Goal: Information Seeking & Learning: Learn about a topic

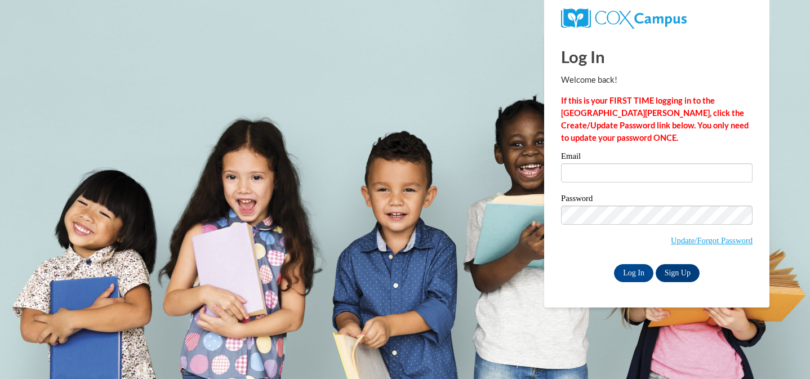
click at [589, 168] on input "Email" at bounding box center [656, 172] width 191 height 19
type input "[EMAIL_ADDRESS][DOMAIN_NAME]"
click at [640, 273] on input "Log In" at bounding box center [633, 273] width 39 height 18
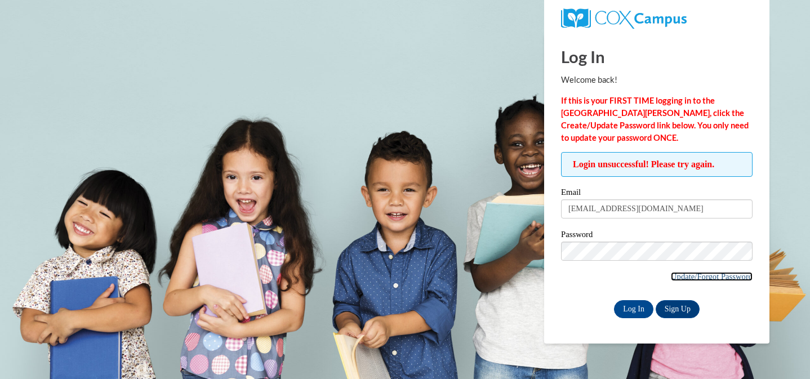
click at [684, 275] on link "Update/Forgot Password" at bounding box center [712, 276] width 82 height 9
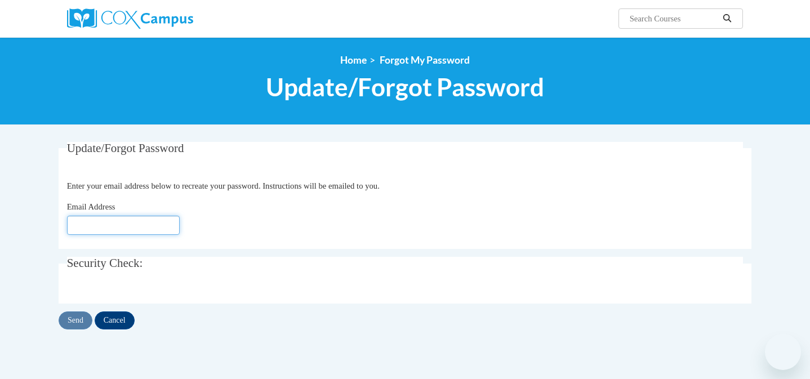
click at [99, 231] on input "Email Address" at bounding box center [123, 225] width 113 height 19
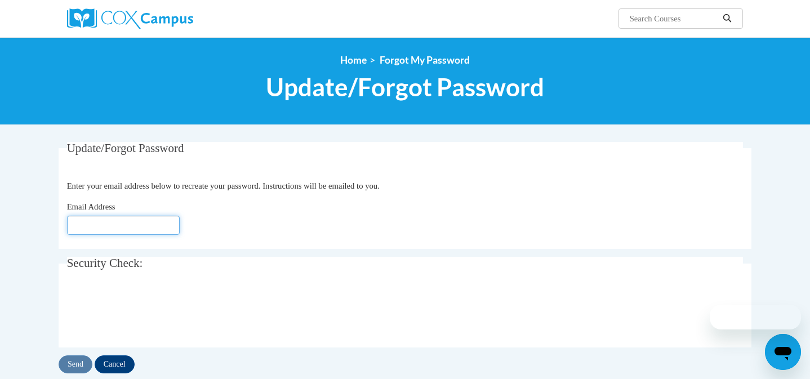
type input "[EMAIL_ADDRESS][DOMAIN_NAME]"
click at [380, 246] on fieldset "Update/Forgot Password Please enter your email address Enter your email address…" at bounding box center [405, 195] width 693 height 107
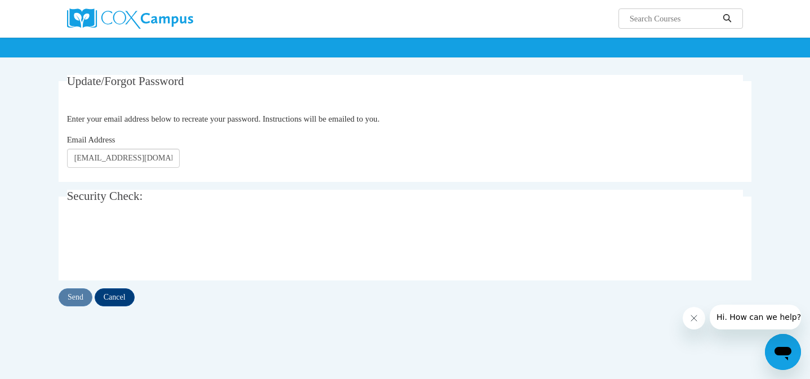
scroll to position [68, 0]
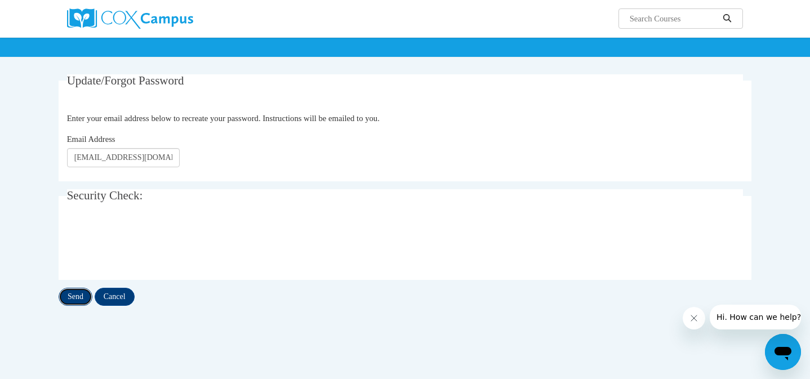
click at [77, 295] on input "Send" at bounding box center [76, 297] width 34 height 18
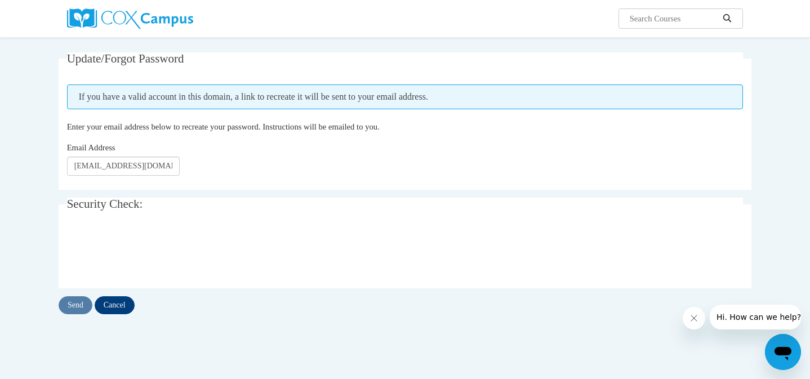
scroll to position [90, 0]
click at [73, 302] on input "Send" at bounding box center [76, 305] width 34 height 18
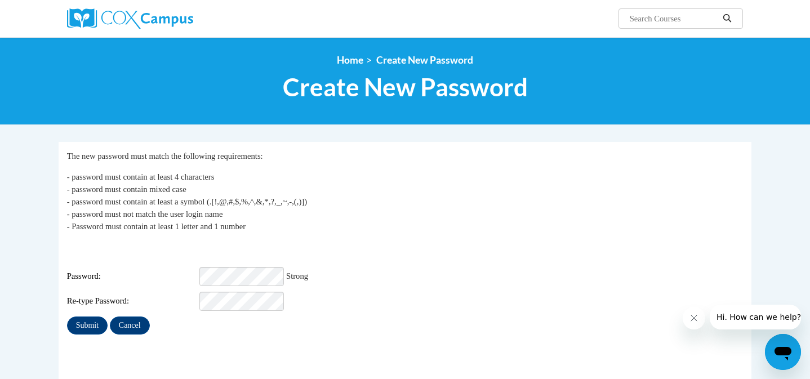
click at [68, 330] on fieldset "My Password The new password must match the following requirements: - password …" at bounding box center [405, 266] width 693 height 248
click at [74, 325] on input "Submit" at bounding box center [87, 325] width 41 height 18
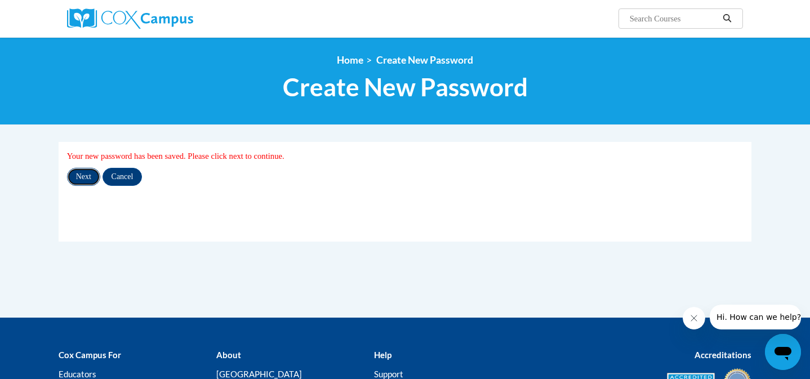
click at [77, 177] on input "Next" at bounding box center [83, 177] width 33 height 18
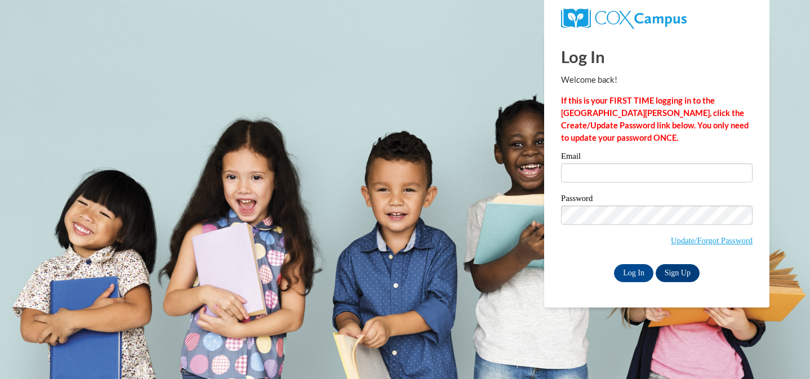
type input "jespinoza@sdb.k12.wi.us"
click at [585, 286] on div "Log In Welcome back! If this is your FIRST TIME logging in to the NEW Cox Campu…" at bounding box center [657, 171] width 242 height 274
click at [634, 273] on input "Log In" at bounding box center [633, 273] width 39 height 18
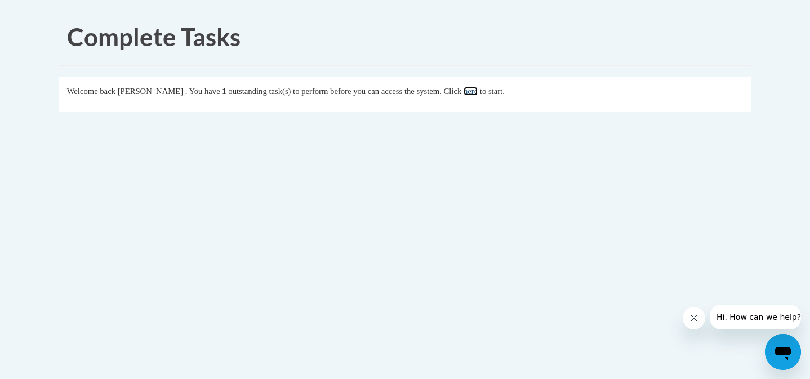
click at [478, 90] on link "here" at bounding box center [470, 91] width 14 height 9
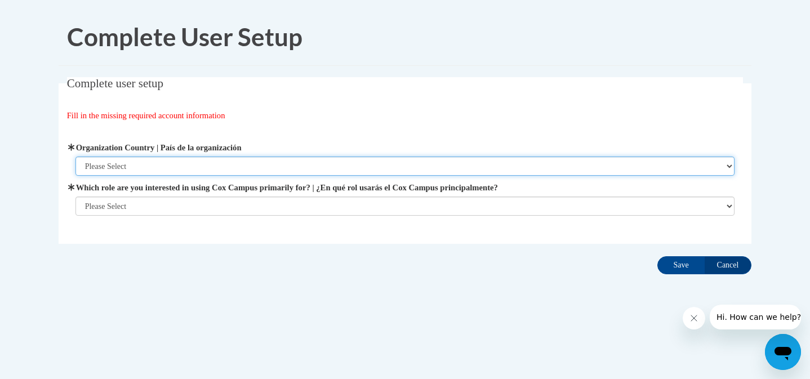
click at [157, 168] on select "Please Select [GEOGRAPHIC_DATA] | [GEOGRAPHIC_DATA] Outside of [GEOGRAPHIC_DATA…" at bounding box center [404, 166] width 659 height 19
select select "ad49bcad-a171-4b2e-b99c-48b446064914"
click at [75, 157] on select "Please Select [GEOGRAPHIC_DATA] | [GEOGRAPHIC_DATA] Outside of [GEOGRAPHIC_DATA…" at bounding box center [404, 166] width 659 height 19
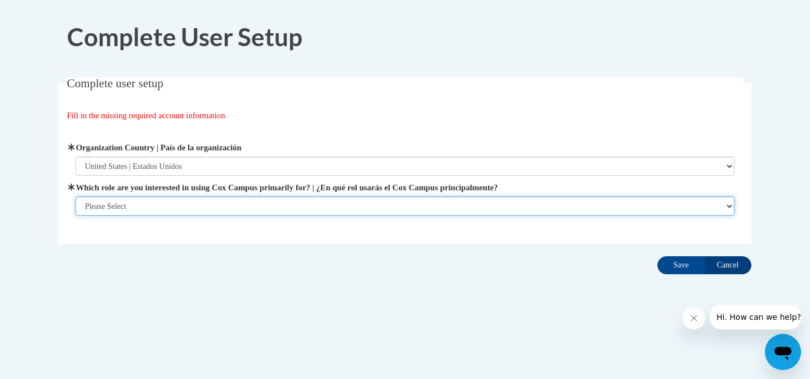
click at [154, 207] on select "Please Select College/University | Colegio/Universidad Community/Nonprofit Part…" at bounding box center [404, 206] width 659 height 19
select select "fbf2d438-af2f-41f8-98f1-81c410e29de3"
click at [75, 216] on select "Please Select College/University | Colegio/Universidad Community/Nonprofit Part…" at bounding box center [404, 206] width 659 height 19
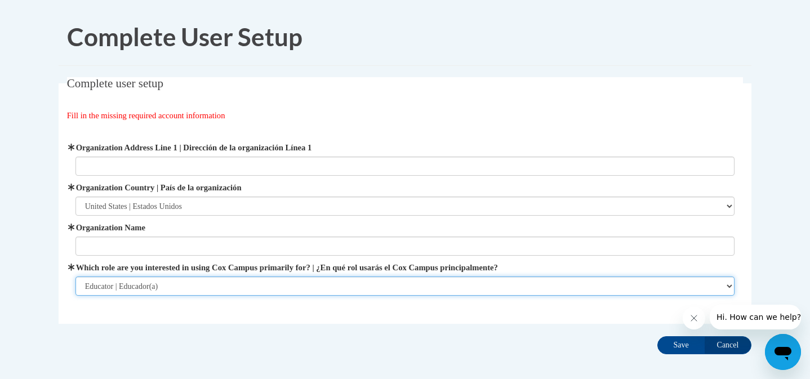
click at [254, 284] on select "Please Select College/University | Colegio/Universidad Community/Nonprofit Part…" at bounding box center [404, 286] width 659 height 19
click at [75, 277] on select "Please Select College/University | Colegio/Universidad Community/Nonprofit Part…" at bounding box center [404, 286] width 659 height 19
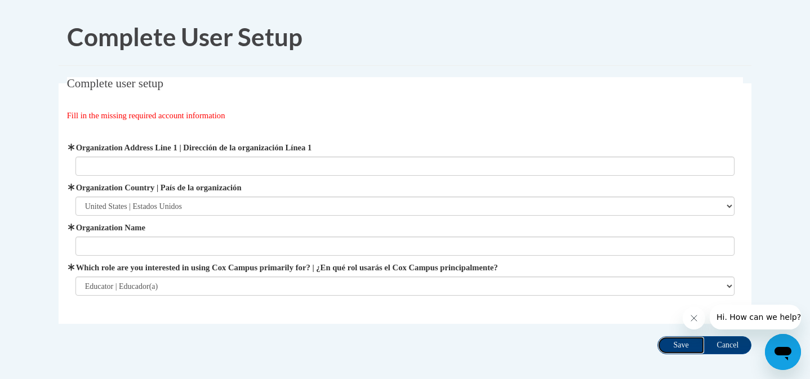
click at [670, 341] on input "Save" at bounding box center [680, 345] width 47 height 18
click at [698, 320] on button "Close message from company" at bounding box center [694, 318] width 23 height 23
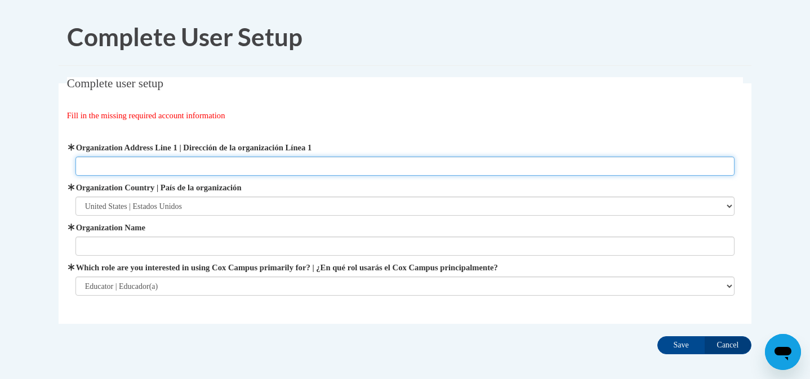
click at [170, 164] on input "Organization Address Line 1 | Dirección de la organización Línea 1" at bounding box center [404, 166] width 659 height 19
type input "4th street"
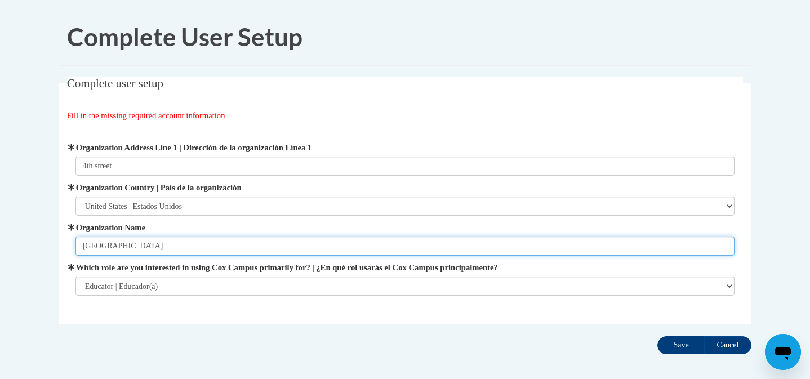
type input "[GEOGRAPHIC_DATA]"
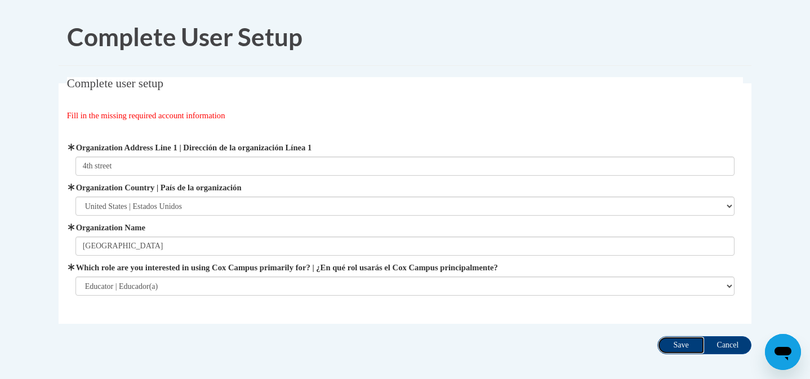
click at [674, 343] on input "Save" at bounding box center [680, 345] width 47 height 18
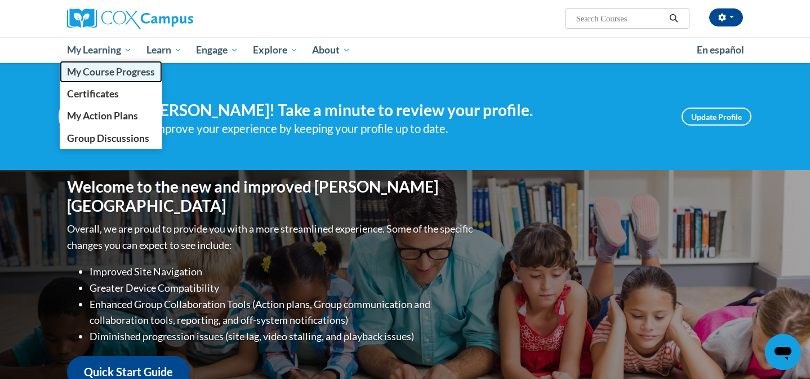
click at [118, 70] on span "My Course Progress" at bounding box center [111, 72] width 88 height 12
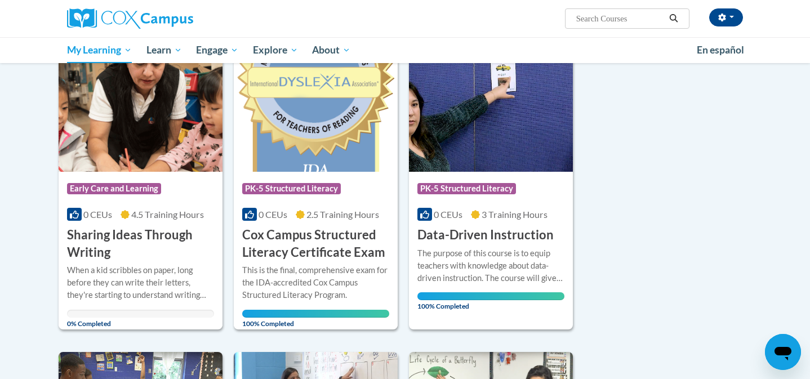
scroll to position [158, 0]
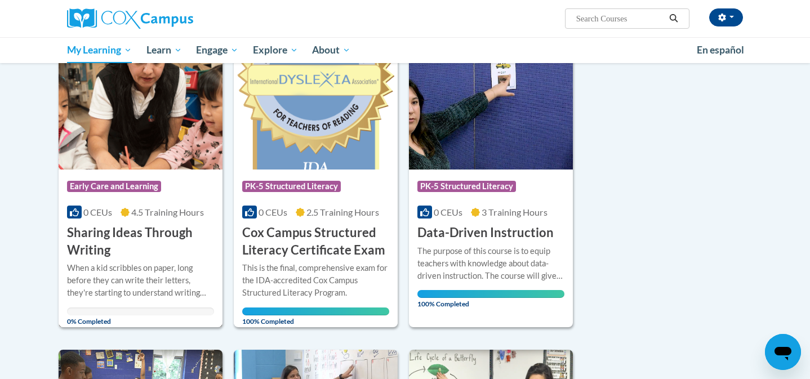
click at [143, 145] on img at bounding box center [141, 112] width 164 height 115
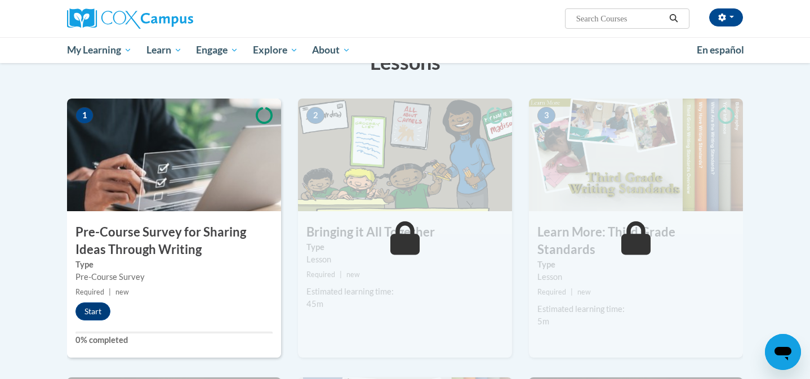
scroll to position [203, 0]
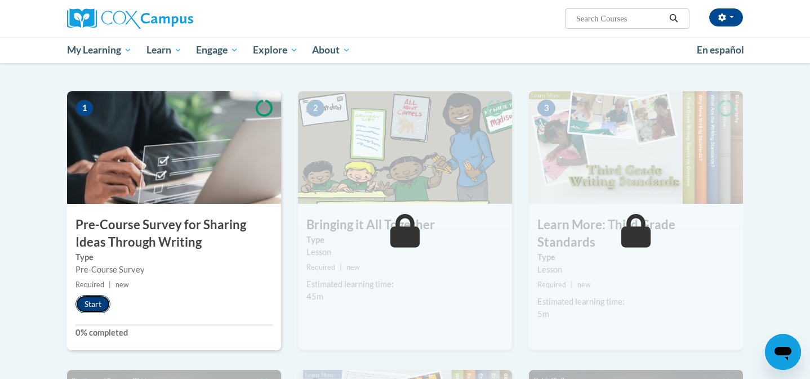
click at [93, 300] on button "Start" at bounding box center [92, 304] width 35 height 18
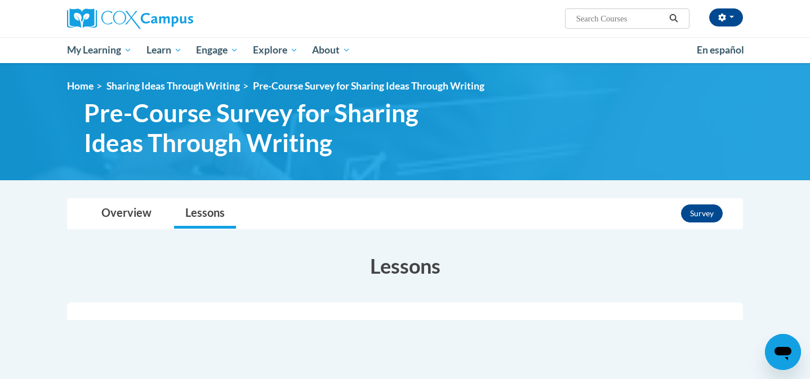
click at [35, 233] on body "Jonna ESPINOZA (Central Daylight Time GMT-0500 ) My Profile Inbox My Transcript…" at bounding box center [405, 339] width 810 height 679
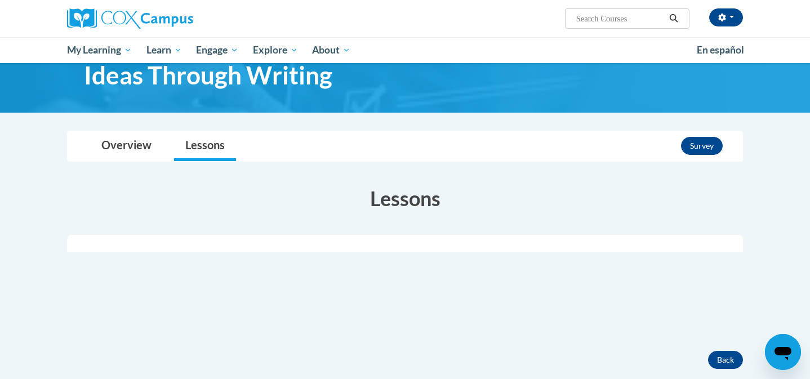
scroll to position [90, 0]
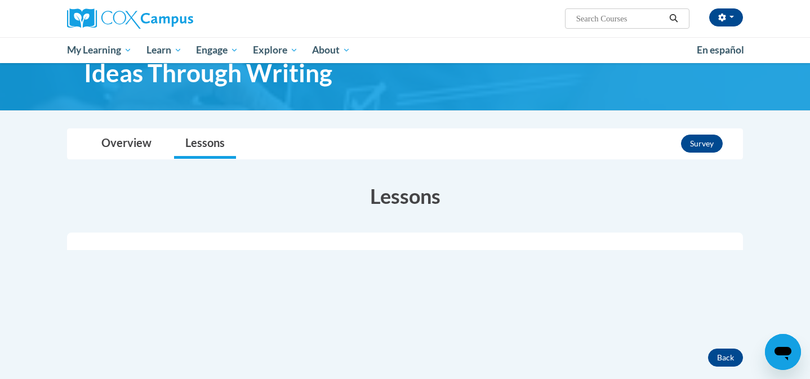
scroll to position [68, 0]
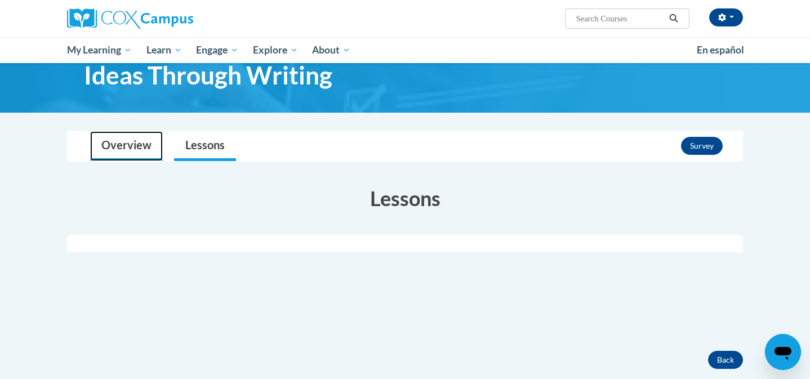
click at [126, 141] on link "Overview" at bounding box center [126, 146] width 73 height 30
click at [131, 146] on link "Overview" at bounding box center [126, 146] width 73 height 30
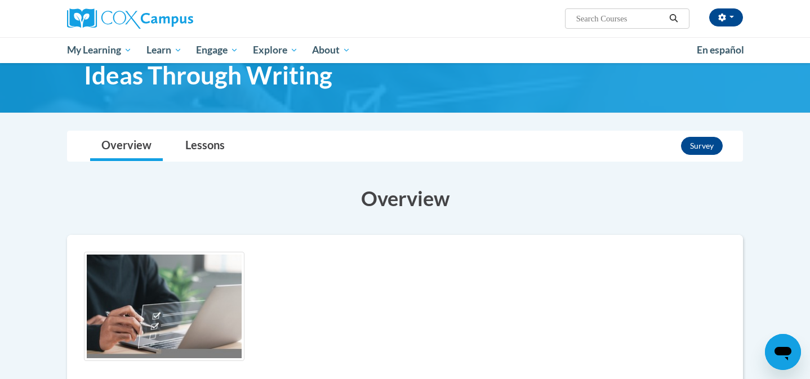
click at [41, 276] on body "[PERSON_NAME] (Central Daylight Time GMT-0500 ) My Profile Inbox My Transcripts…" at bounding box center [405, 382] width 810 height 900
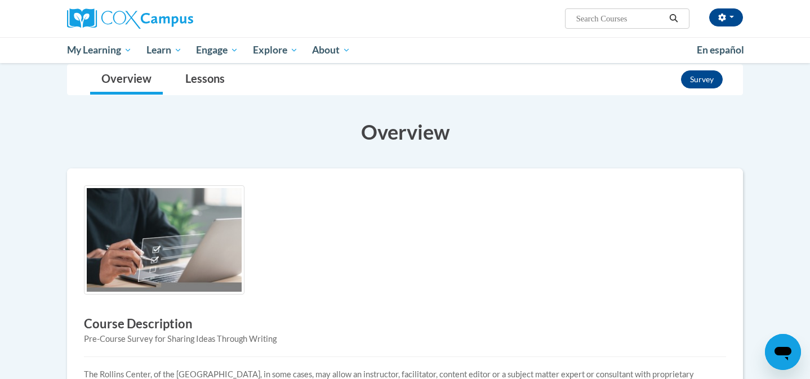
scroll to position [113, 0]
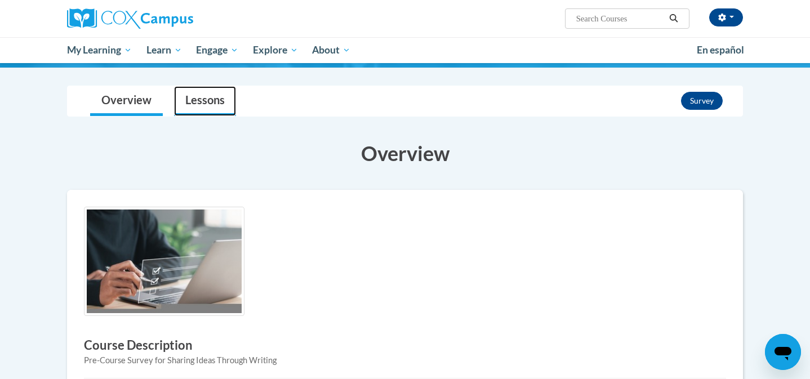
click at [199, 95] on link "Lessons" at bounding box center [205, 101] width 62 height 30
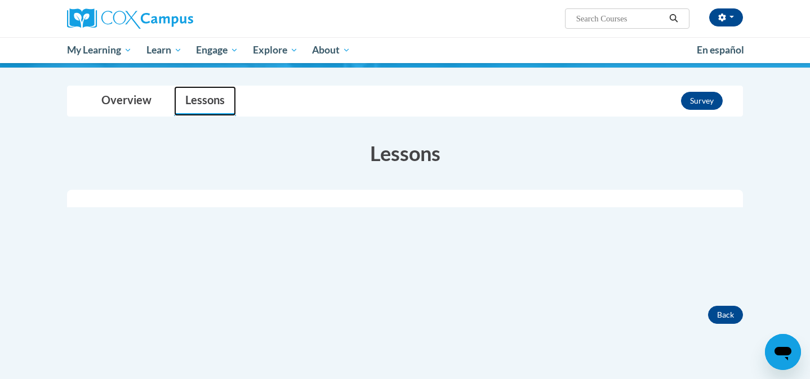
click at [216, 102] on link "Lessons" at bounding box center [205, 101] width 62 height 30
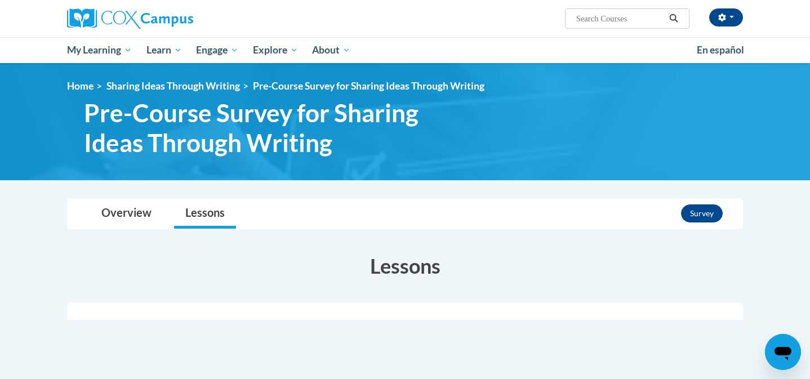
click at [50, 207] on body "Jonna ESPINOZA (Central Daylight Time GMT-0500 ) My Profile Inbox My Transcript…" at bounding box center [405, 345] width 810 height 690
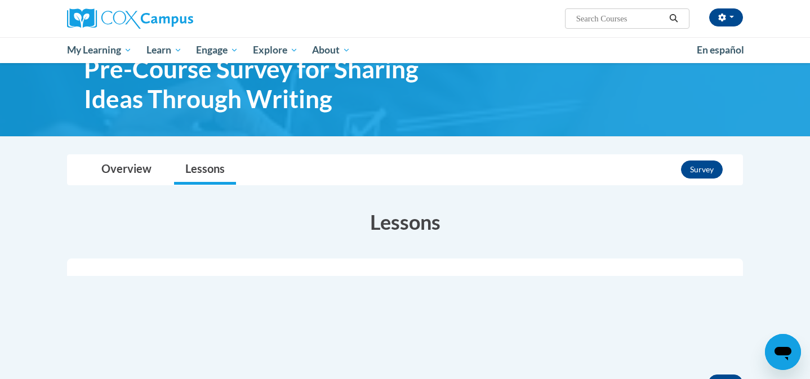
scroll to position [45, 0]
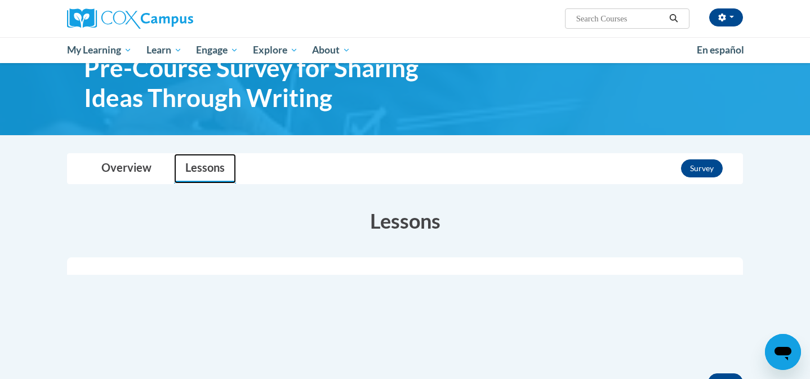
click at [216, 163] on link "Lessons" at bounding box center [205, 169] width 62 height 30
click at [194, 177] on link "Lessons" at bounding box center [205, 169] width 62 height 30
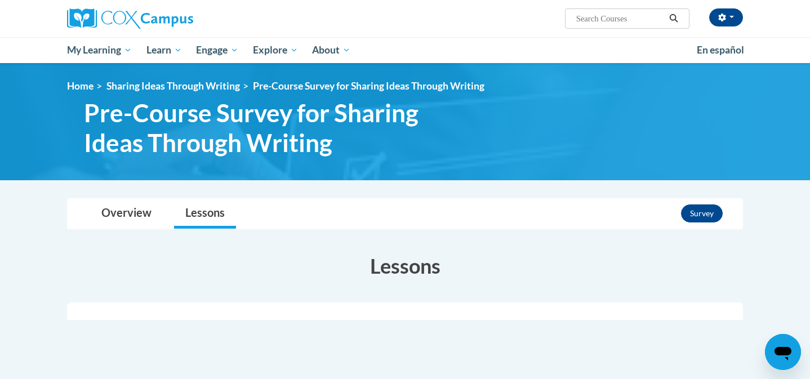
click at [764, 241] on body "Jonna ESPINOZA (Central Daylight Time GMT-0500 ) My Profile Inbox My Transcript…" at bounding box center [405, 345] width 810 height 690
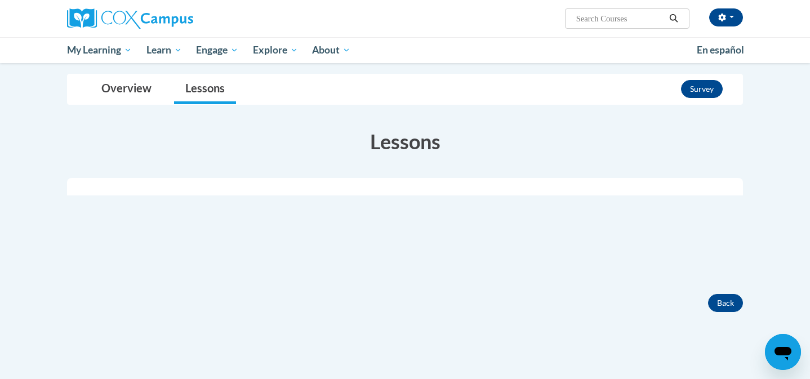
scroll to position [90, 0]
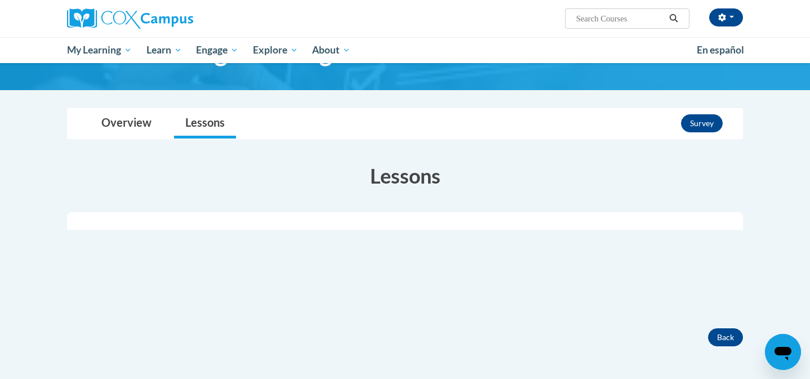
click at [429, 188] on h3 "Lessons" at bounding box center [405, 176] width 676 height 28
click at [206, 118] on link "Lessons" at bounding box center [205, 124] width 62 height 30
click at [195, 125] on link "Lessons" at bounding box center [205, 124] width 62 height 30
click at [197, 127] on link "Lessons" at bounding box center [205, 124] width 62 height 30
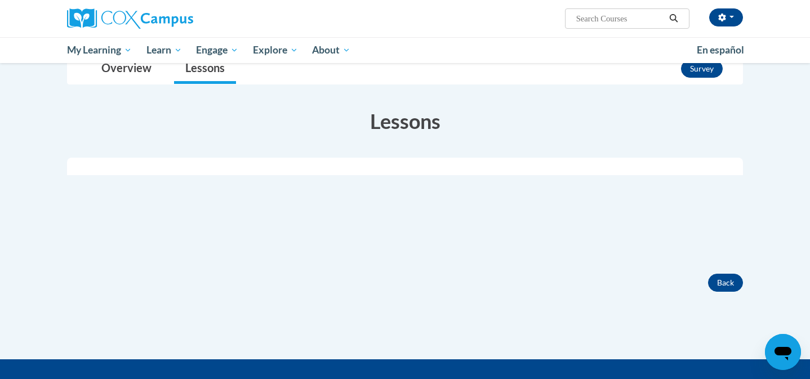
scroll to position [145, 0]
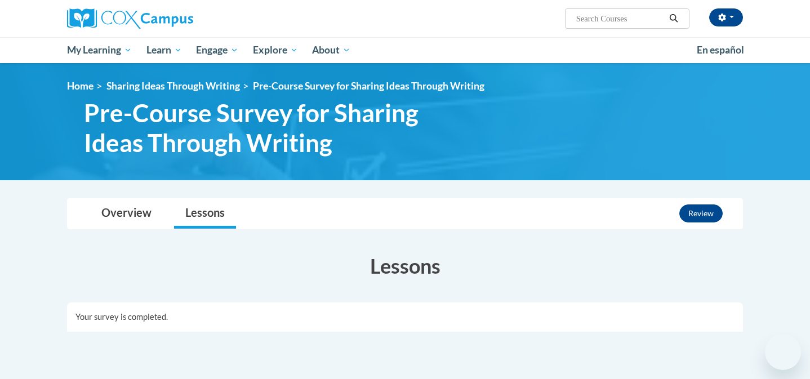
scroll to position [225, 0]
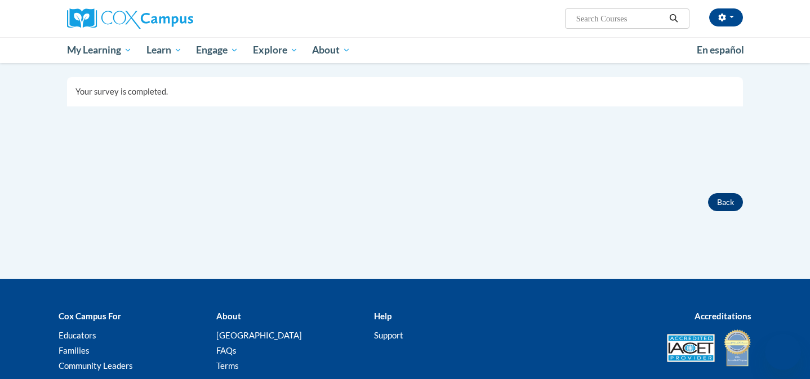
drag, startPoint x: 655, startPoint y: 203, endPoint x: 725, endPoint y: 204, distance: 69.8
click at [655, 203] on div "Back" at bounding box center [405, 202] width 693 height 18
click at [723, 202] on button "Back" at bounding box center [725, 202] width 35 height 18
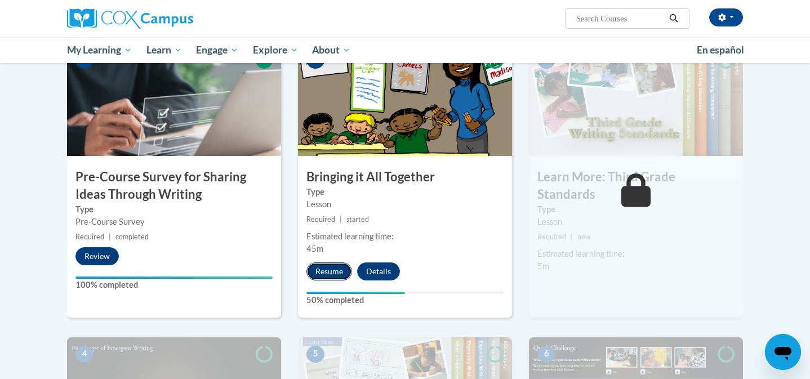
click at [328, 270] on button "Resume" at bounding box center [329, 271] width 46 height 18
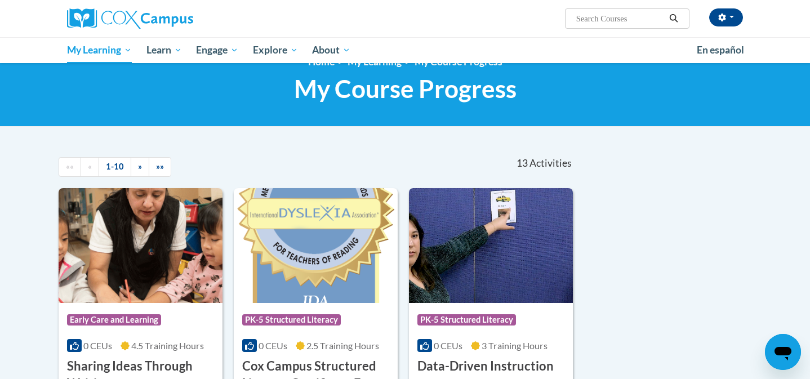
scroll to position [113, 0]
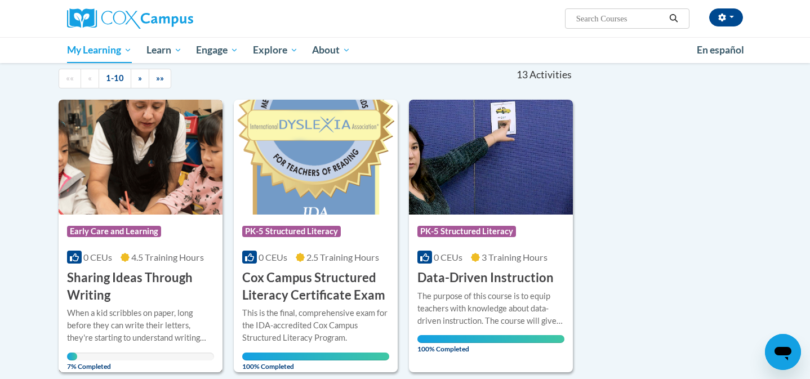
click at [150, 158] on img at bounding box center [141, 157] width 164 height 115
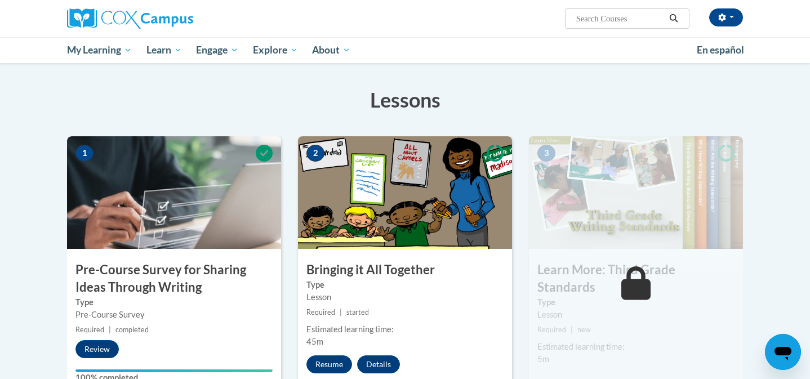
scroll to position [180, 0]
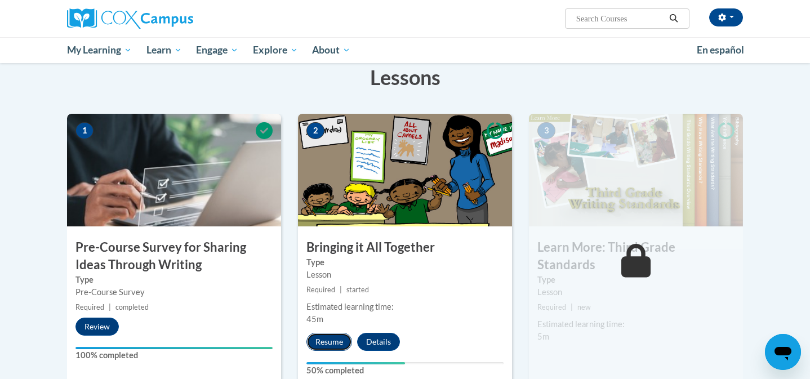
click at [334, 341] on button "Resume" at bounding box center [329, 342] width 46 height 18
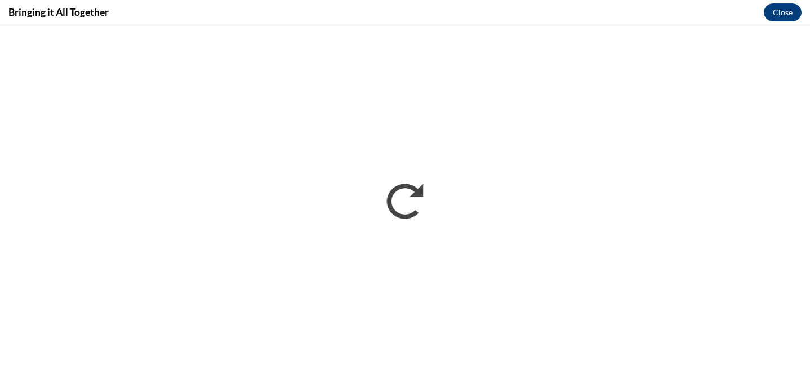
scroll to position [0, 0]
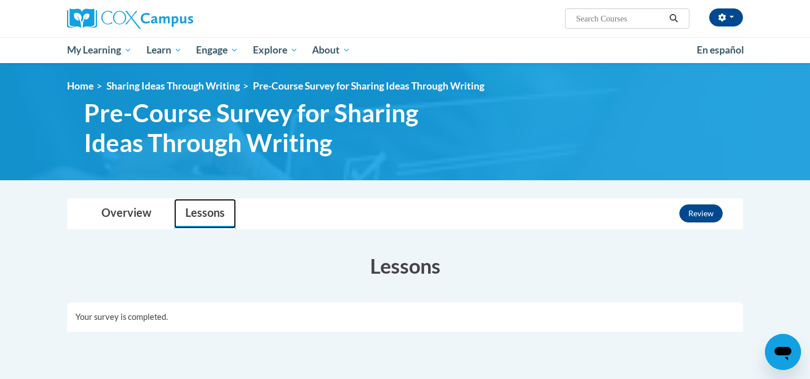
click at [195, 208] on link "Lessons" at bounding box center [205, 214] width 62 height 30
click at [552, 285] on div "Lessons Completed Your Progress Your survey is completed." at bounding box center [405, 329] width 693 height 178
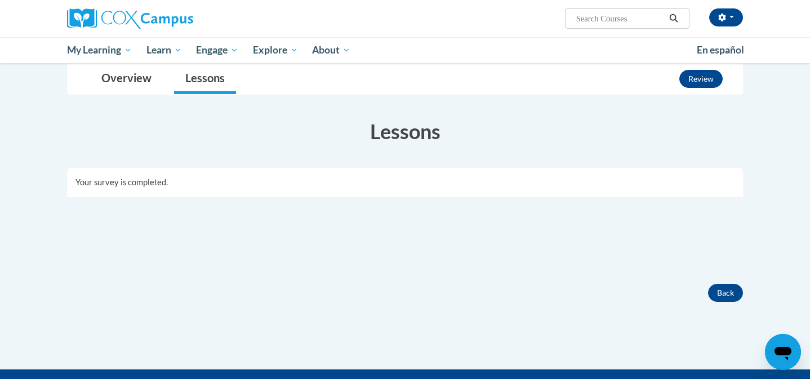
scroll to position [135, 0]
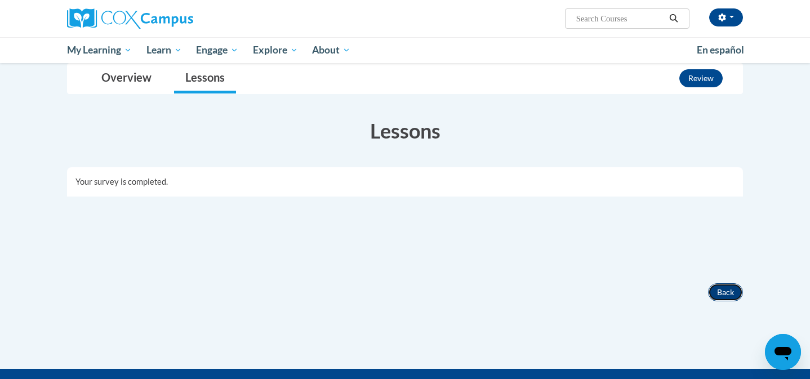
click at [720, 294] on button "Back" at bounding box center [725, 292] width 35 height 18
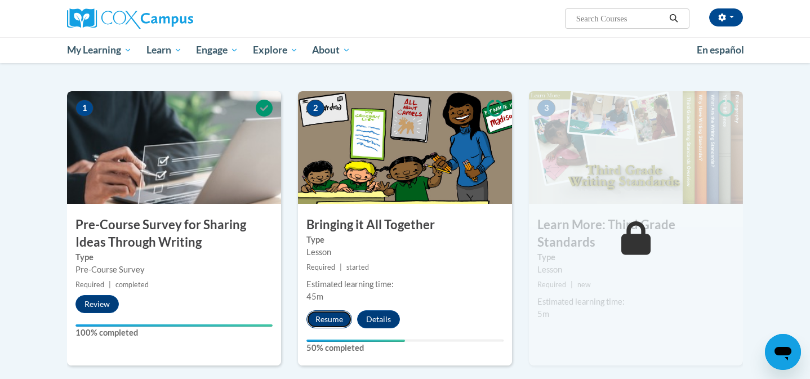
click at [336, 322] on button "Resume" at bounding box center [329, 319] width 46 height 18
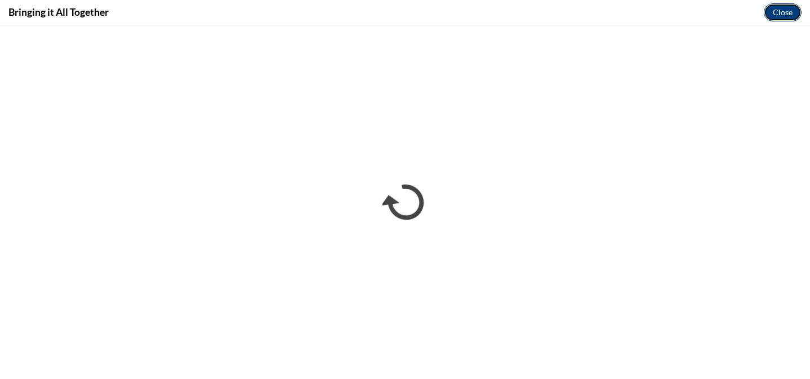
click at [773, 15] on button "Close" at bounding box center [783, 12] width 38 height 18
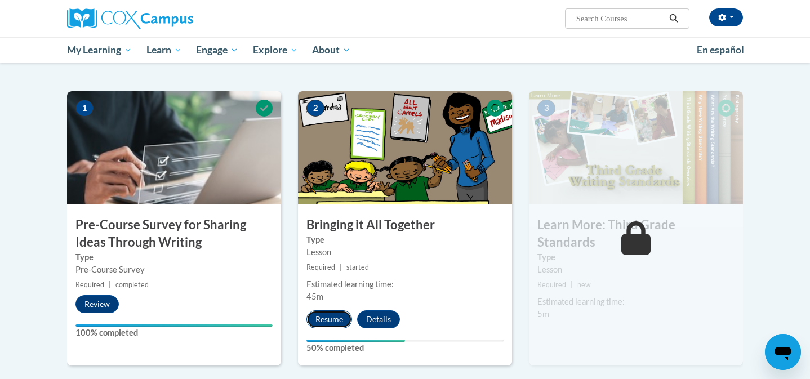
click at [328, 320] on button "Resume" at bounding box center [329, 319] width 46 height 18
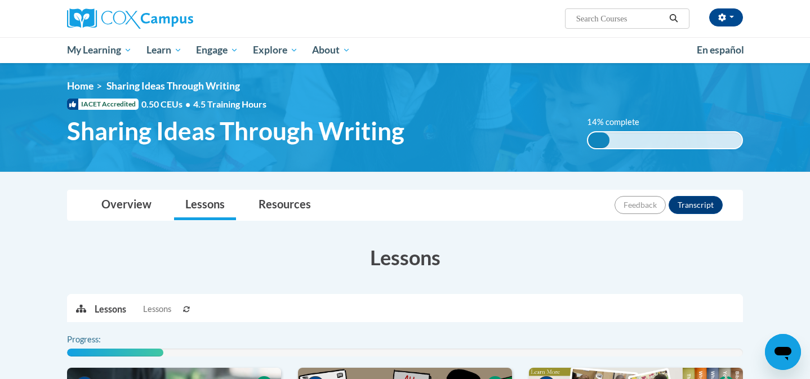
click at [505, 251] on h3 "Lessons" at bounding box center [405, 257] width 676 height 28
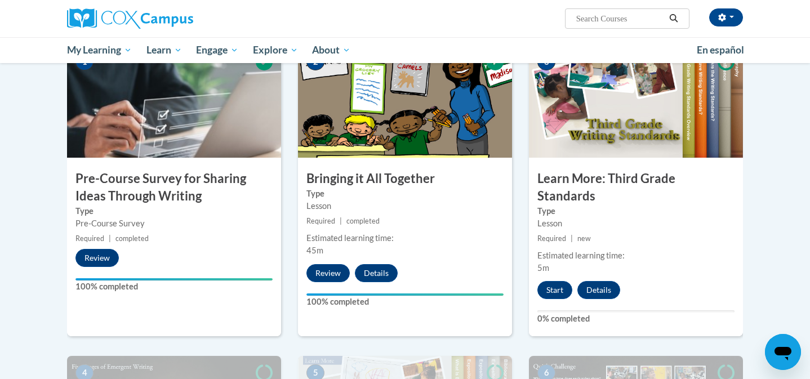
scroll to position [280, 0]
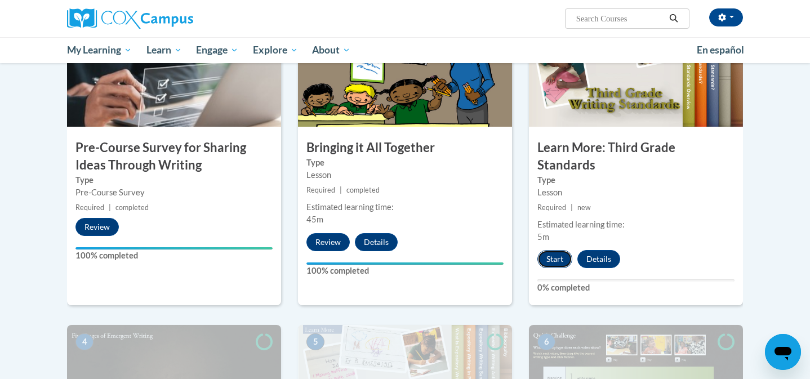
click at [551, 250] on button "Start" at bounding box center [554, 259] width 35 height 18
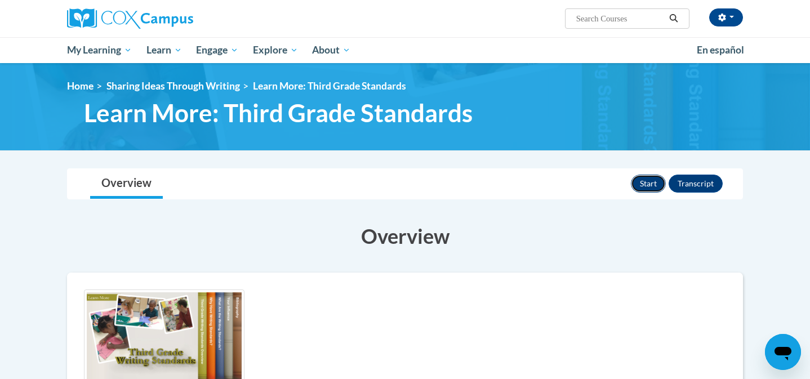
click at [654, 193] on button "Start" at bounding box center [648, 184] width 35 height 18
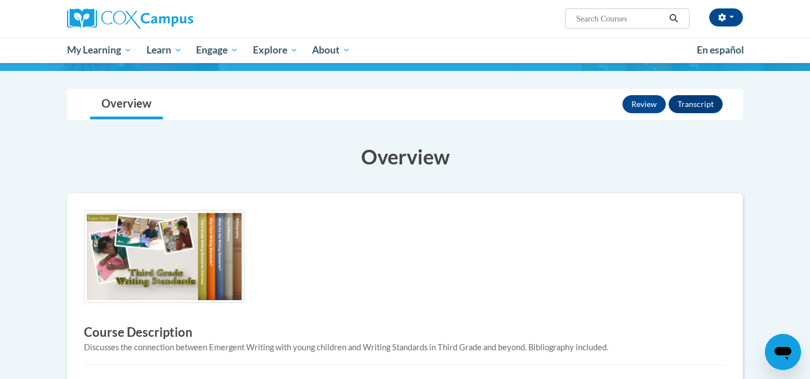
scroll to position [68, 0]
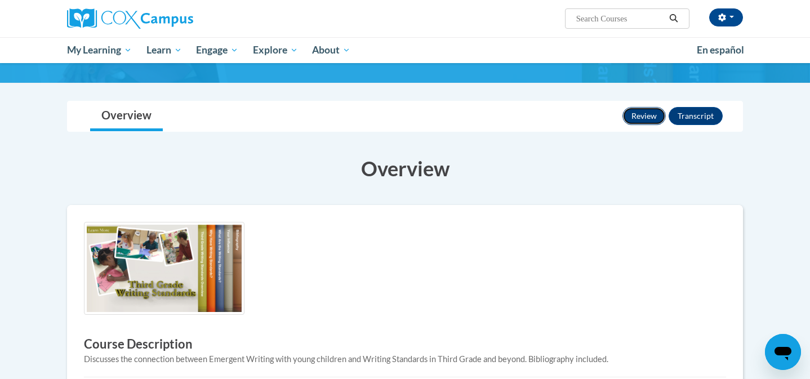
click at [650, 125] on button "Review" at bounding box center [643, 116] width 43 height 18
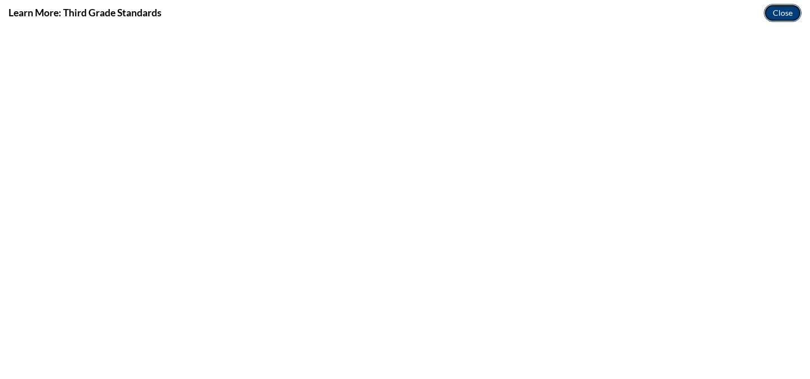
click at [790, 9] on button "Close" at bounding box center [783, 13] width 38 height 18
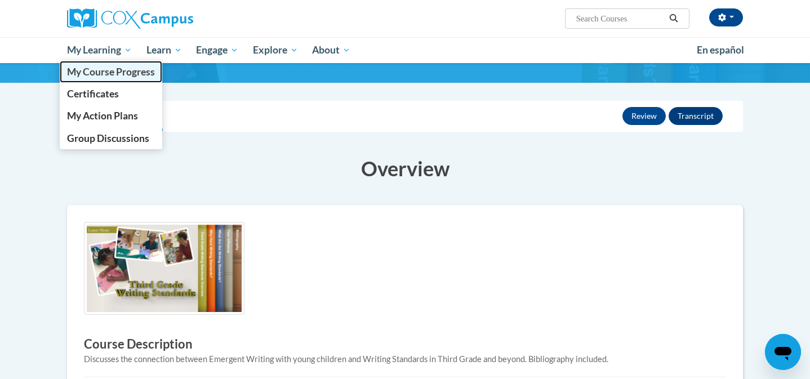
click at [108, 68] on span "My Course Progress" at bounding box center [111, 72] width 88 height 12
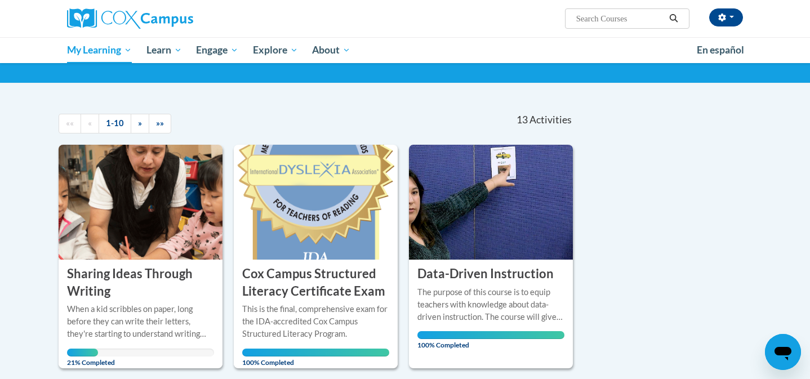
scroll to position [90, 0]
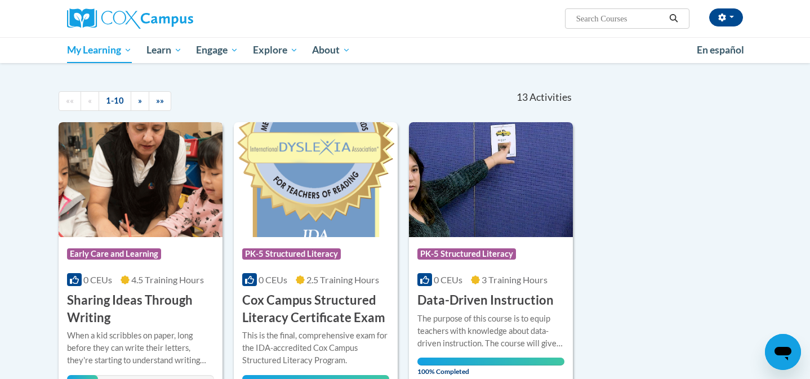
click at [111, 186] on img at bounding box center [141, 179] width 164 height 115
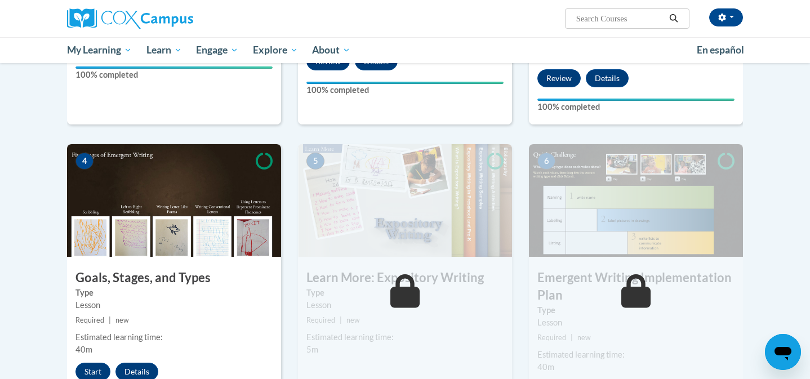
scroll to position [496, 0]
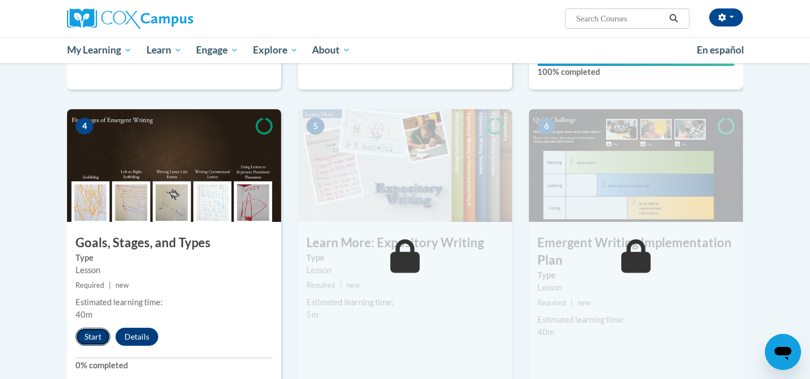
click at [93, 328] on button "Start" at bounding box center [92, 337] width 35 height 18
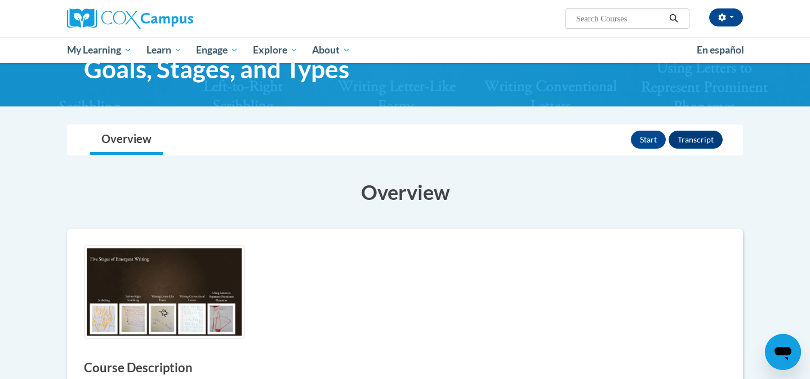
scroll to position [23, 0]
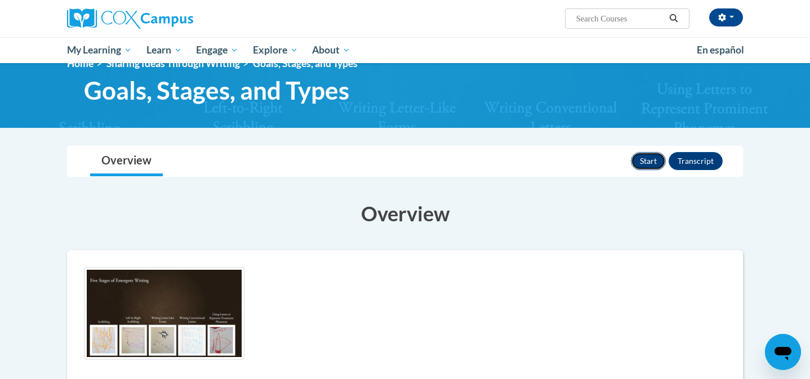
click at [643, 157] on button "Start" at bounding box center [648, 161] width 35 height 18
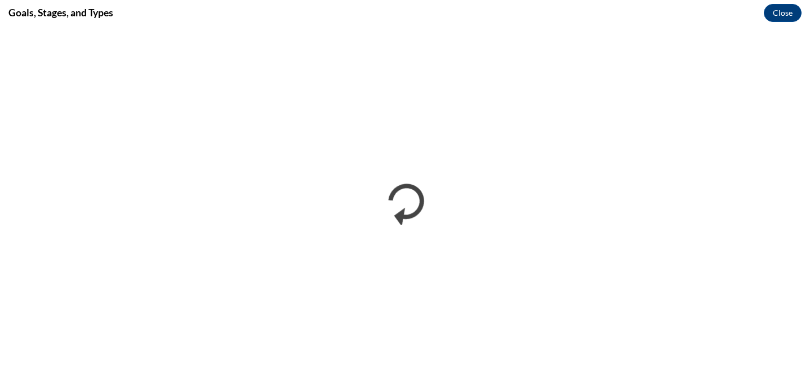
scroll to position [0, 0]
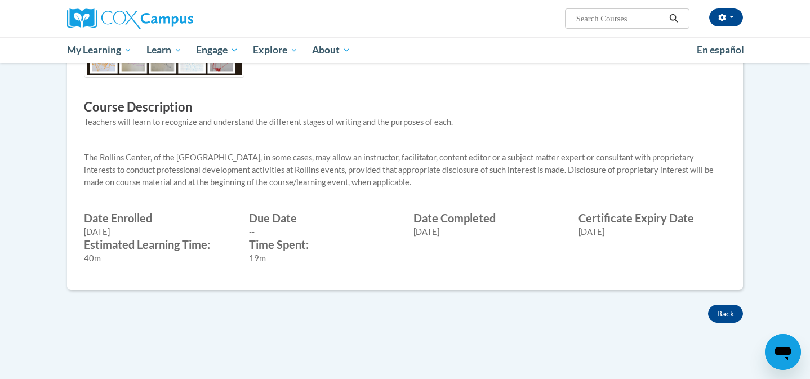
scroll to position [270, 0]
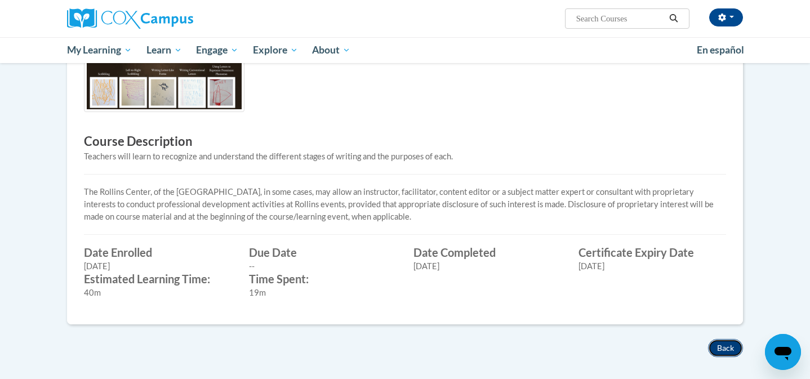
click at [719, 347] on button "Back" at bounding box center [725, 348] width 35 height 18
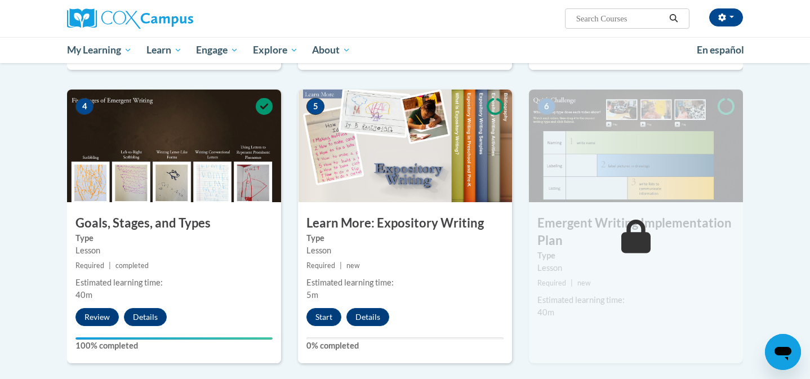
scroll to position [528, 0]
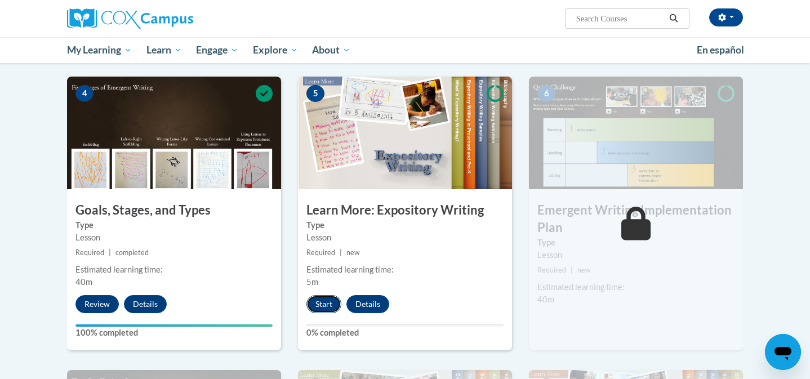
click at [322, 295] on button "Start" at bounding box center [323, 304] width 35 height 18
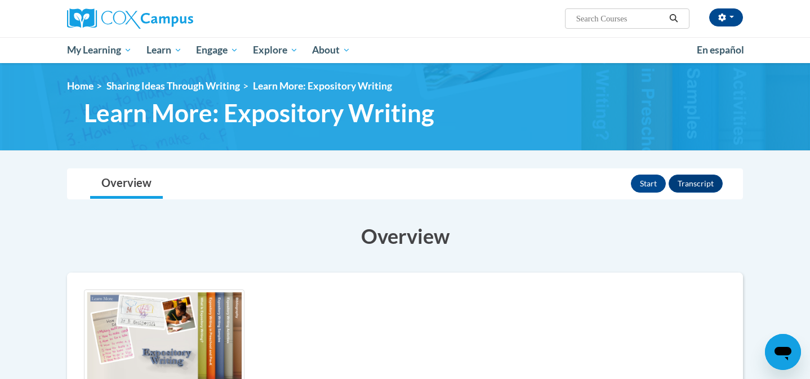
click at [511, 228] on h3 "Overview" at bounding box center [405, 236] width 676 height 28
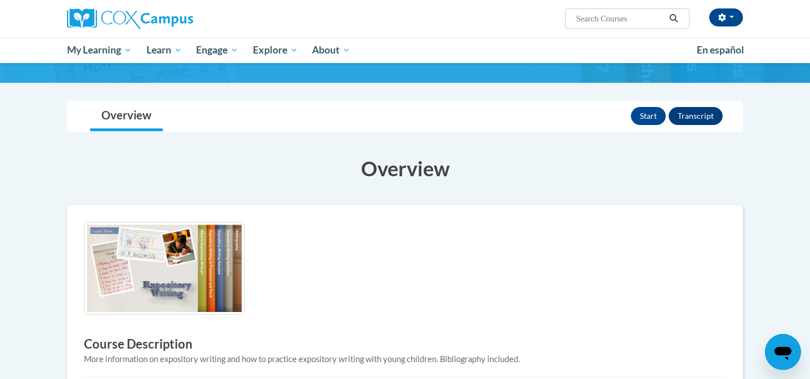
scroll to position [68, 0]
click at [645, 113] on button "Start" at bounding box center [648, 116] width 35 height 18
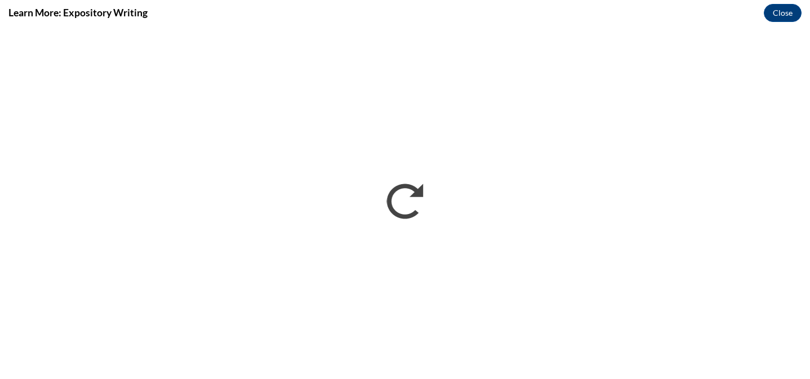
scroll to position [0, 0]
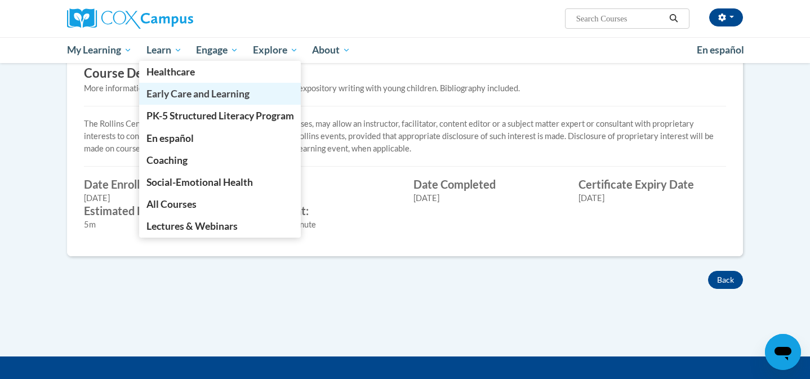
scroll to position [340, 0]
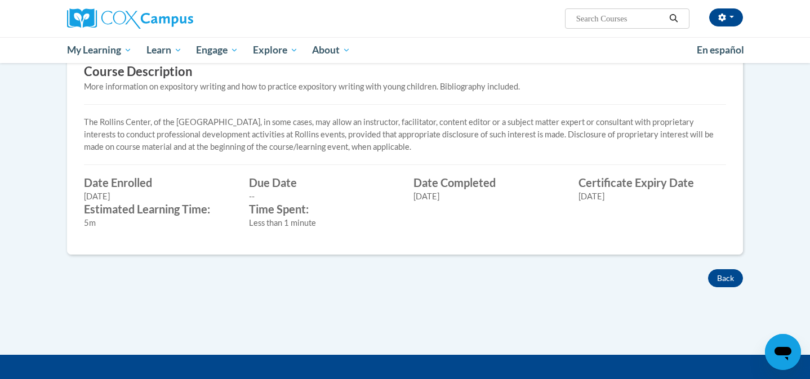
click at [579, 298] on div "× Close Course Enrollment Please select... × Close ×" at bounding box center [405, 91] width 710 height 527
click at [730, 273] on button "Back" at bounding box center [725, 278] width 35 height 18
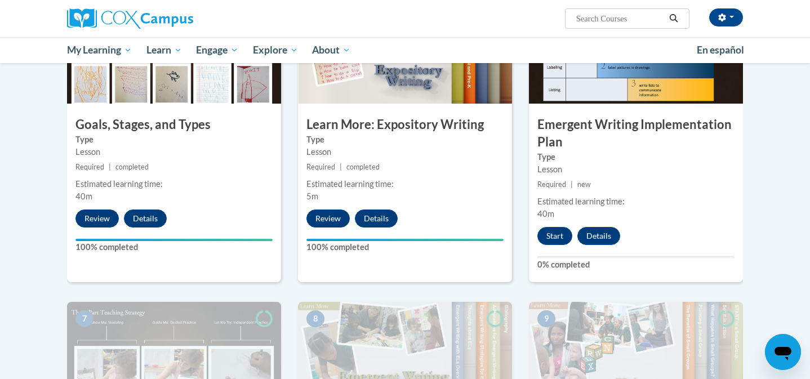
scroll to position [631, 0]
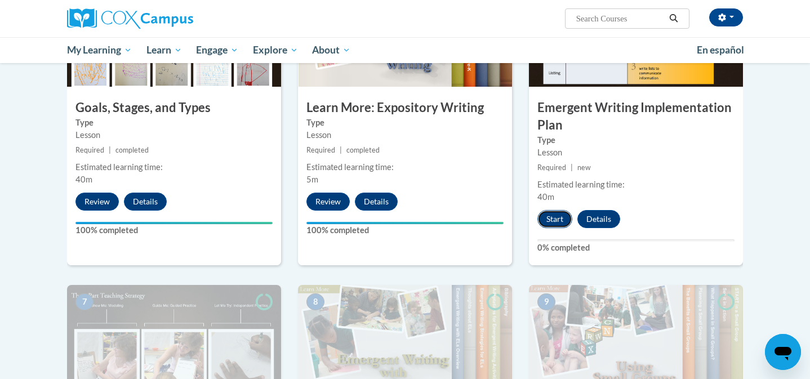
click at [560, 210] on button "Start" at bounding box center [554, 219] width 35 height 18
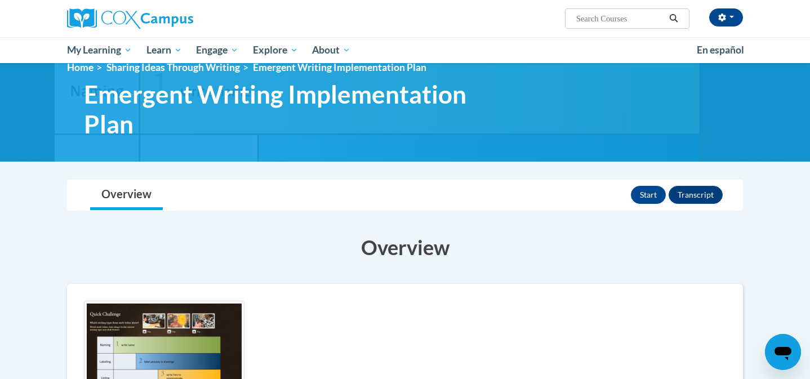
scroll to position [23, 0]
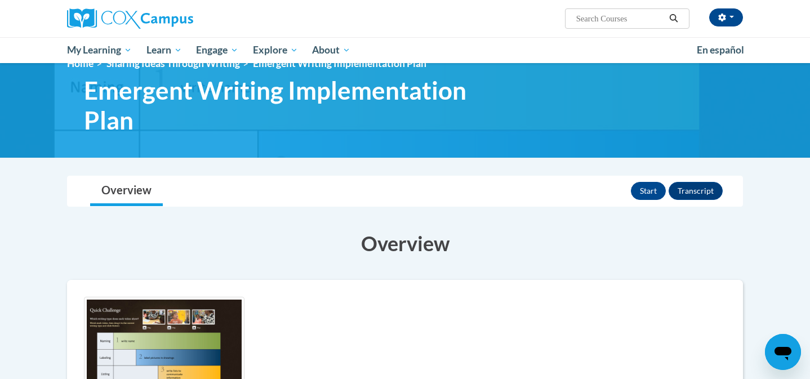
click at [645, 200] on div "Start Transcript" at bounding box center [678, 190] width 95 height 29
click at [645, 195] on button "Start" at bounding box center [648, 191] width 35 height 18
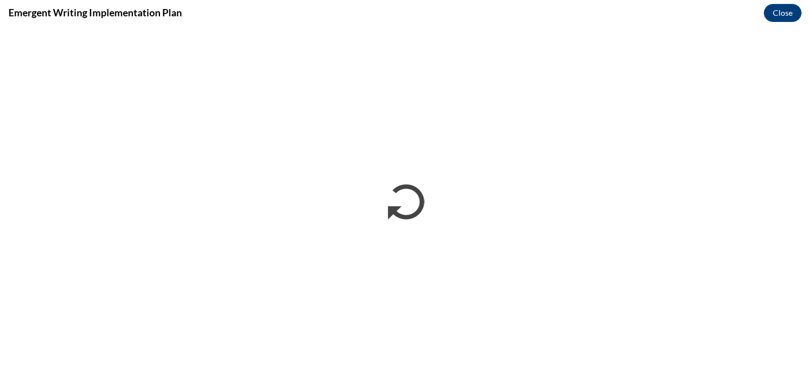
scroll to position [0, 0]
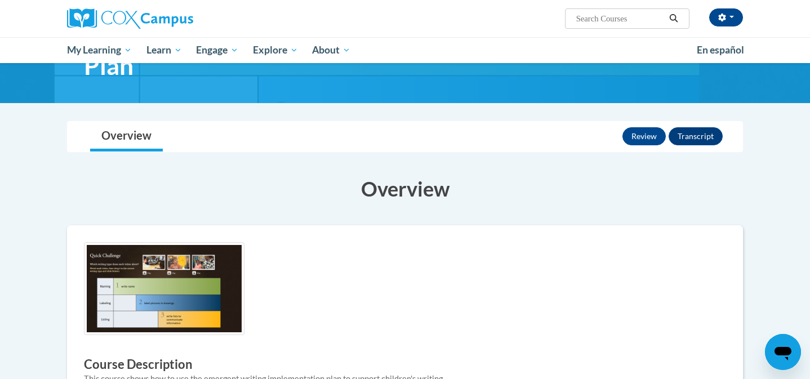
scroll to position [23, 0]
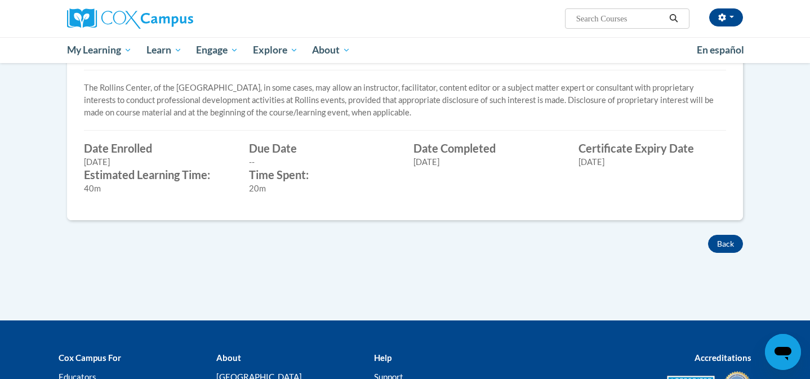
scroll to position [405, 0]
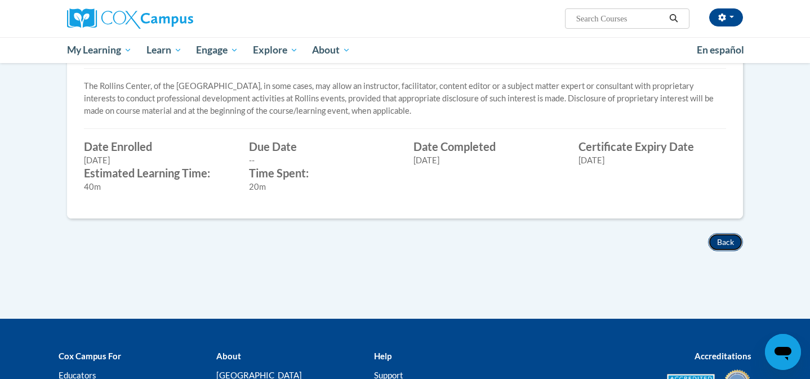
click at [723, 248] on button "Back" at bounding box center [725, 242] width 35 height 18
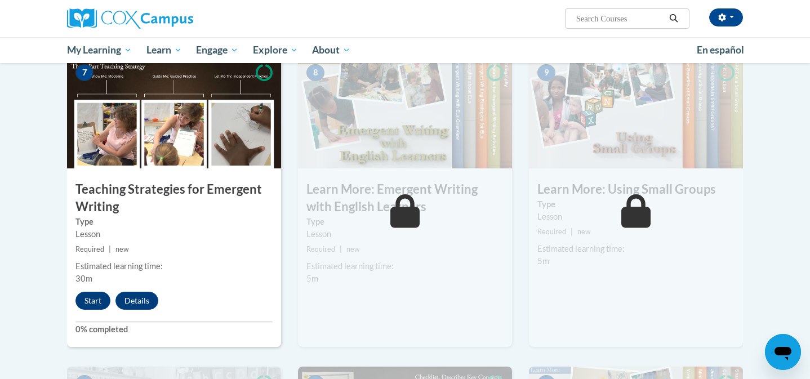
scroll to position [866, 0]
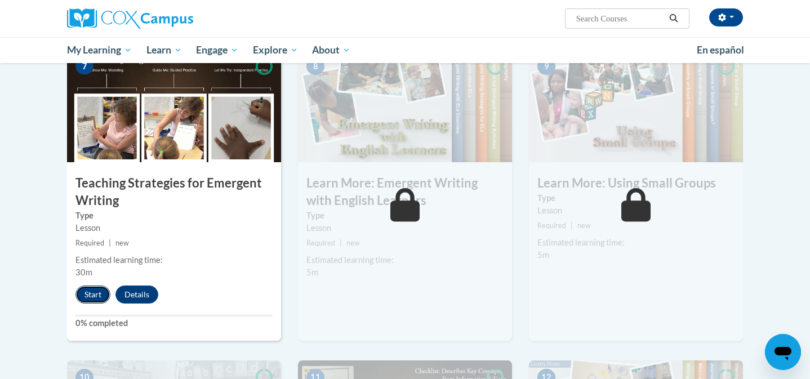
click at [94, 286] on button "Start" at bounding box center [92, 295] width 35 height 18
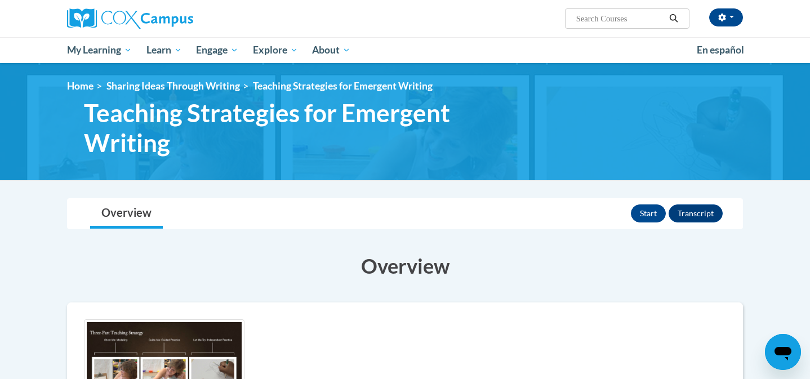
click at [641, 213] on button "Start" at bounding box center [648, 213] width 35 height 18
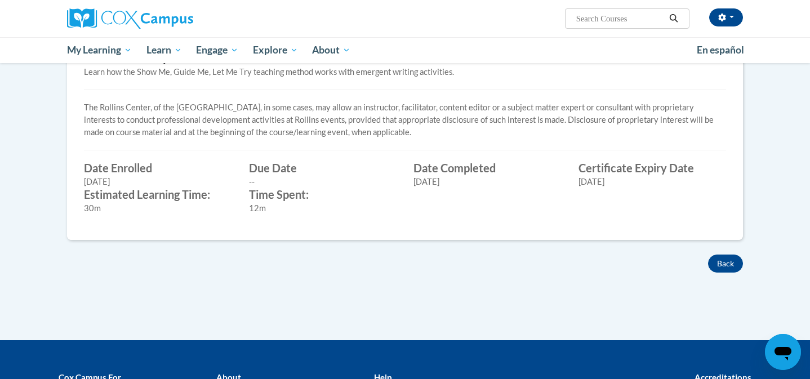
scroll to position [405, 0]
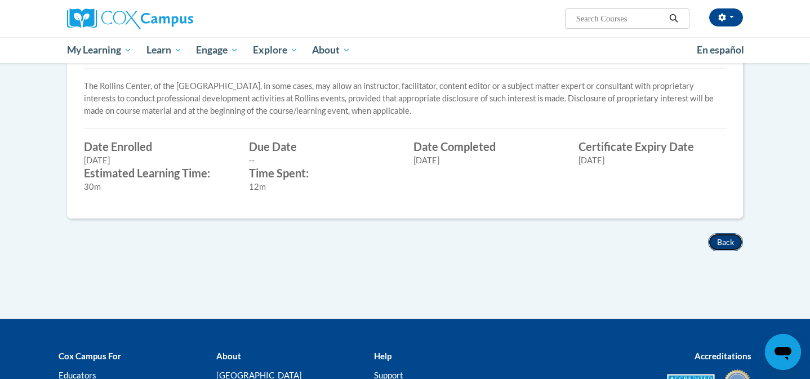
click at [734, 240] on button "Back" at bounding box center [725, 242] width 35 height 18
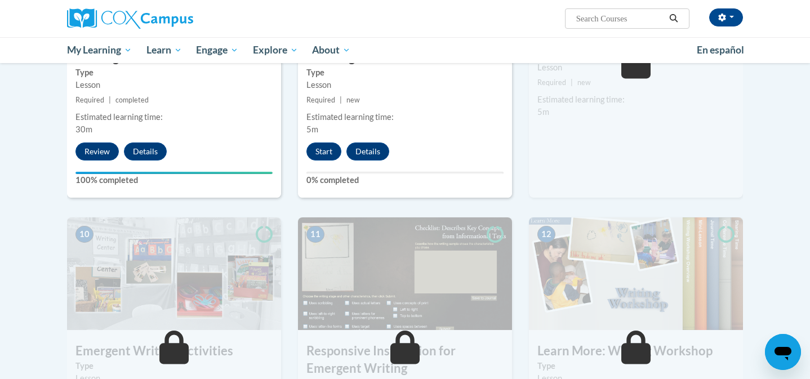
scroll to position [1014, 0]
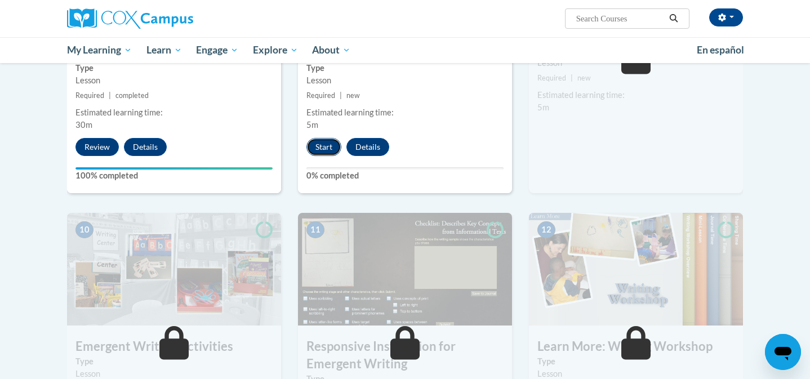
click at [319, 138] on button "Start" at bounding box center [323, 147] width 35 height 18
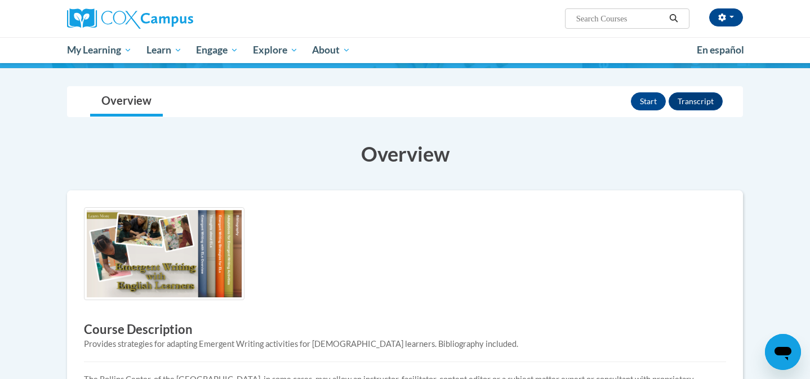
scroll to position [113, 0]
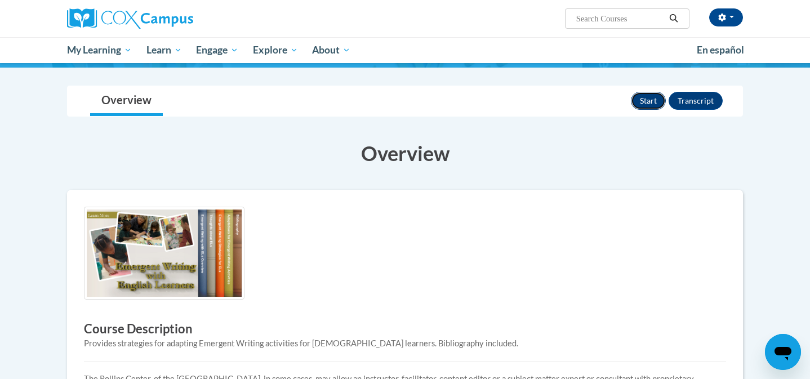
click at [645, 102] on button "Start" at bounding box center [648, 101] width 35 height 18
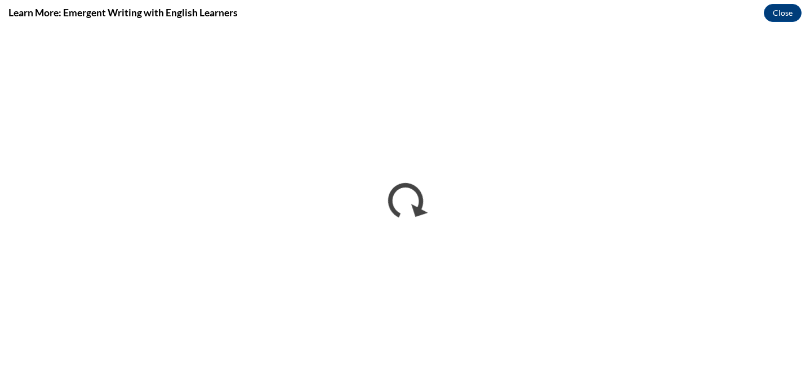
scroll to position [0, 0]
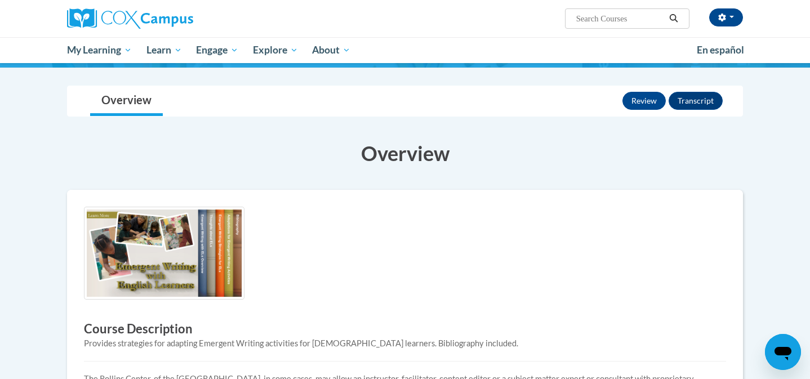
click at [755, 226] on div "× Close Course Enrollment Please select... × Close ×" at bounding box center [405, 348] width 710 height 527
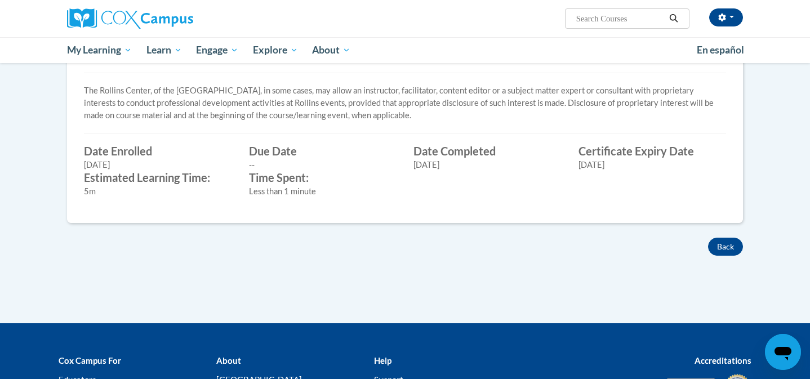
scroll to position [405, 0]
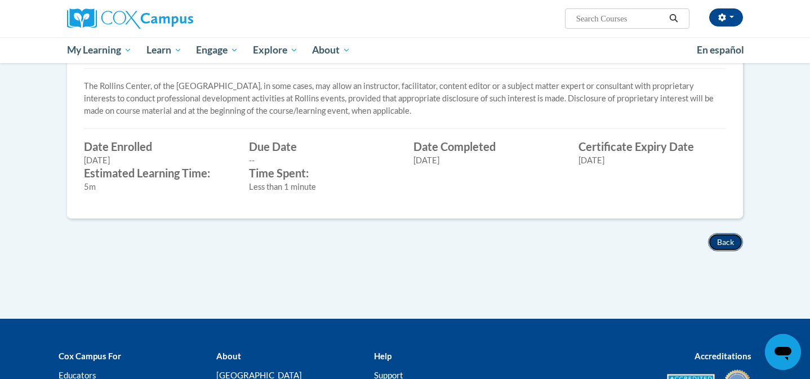
click at [727, 239] on button "Back" at bounding box center [725, 242] width 35 height 18
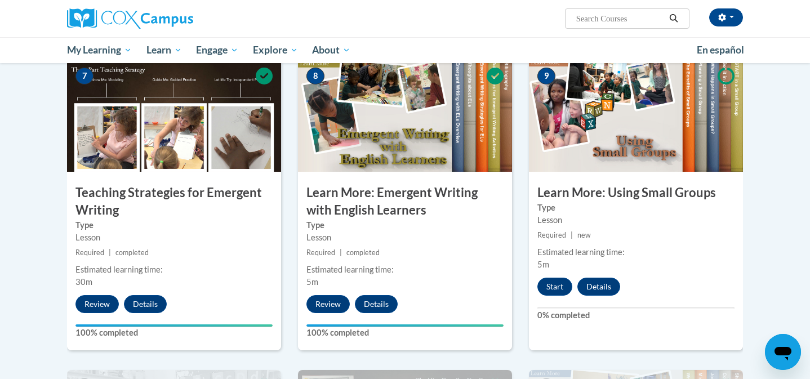
scroll to position [856, 0]
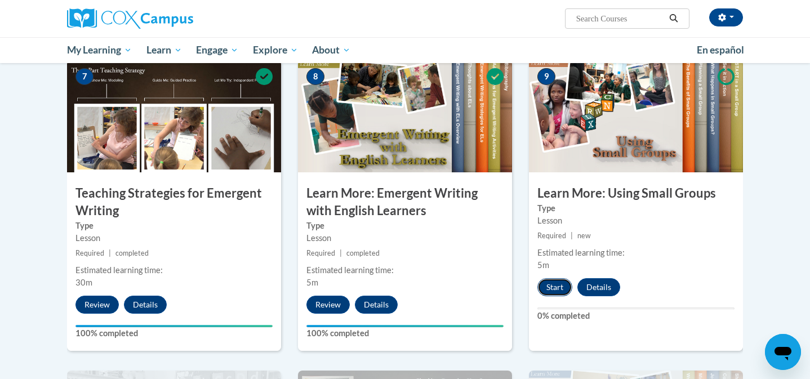
click at [558, 278] on button "Start" at bounding box center [554, 287] width 35 height 18
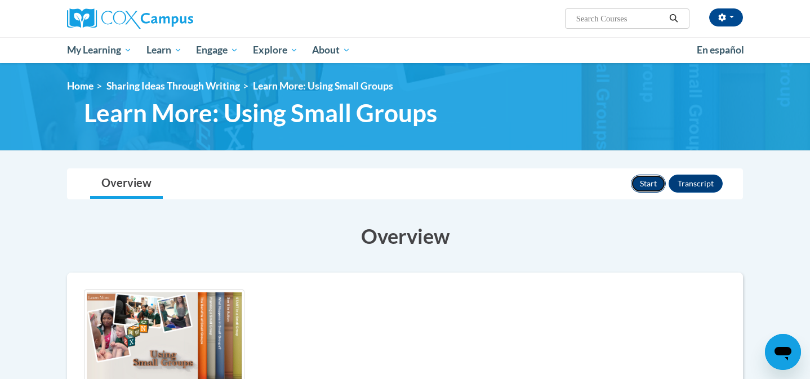
click at [650, 179] on button "Start" at bounding box center [648, 184] width 35 height 18
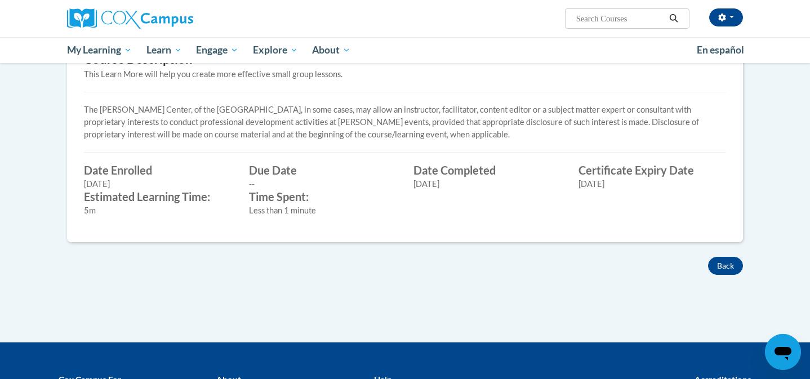
scroll to position [360, 0]
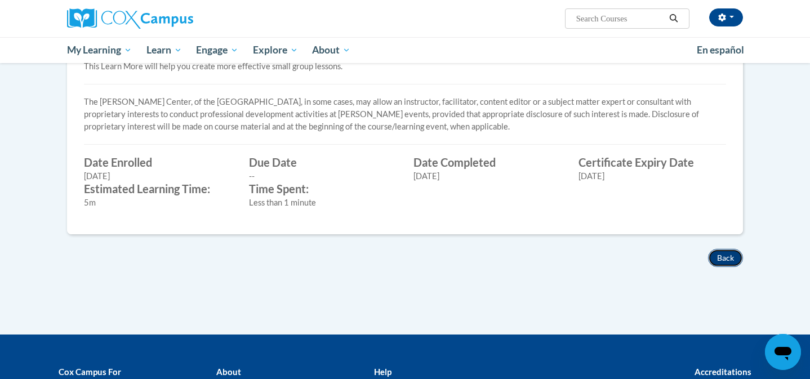
click at [725, 252] on button "Back" at bounding box center [725, 258] width 35 height 18
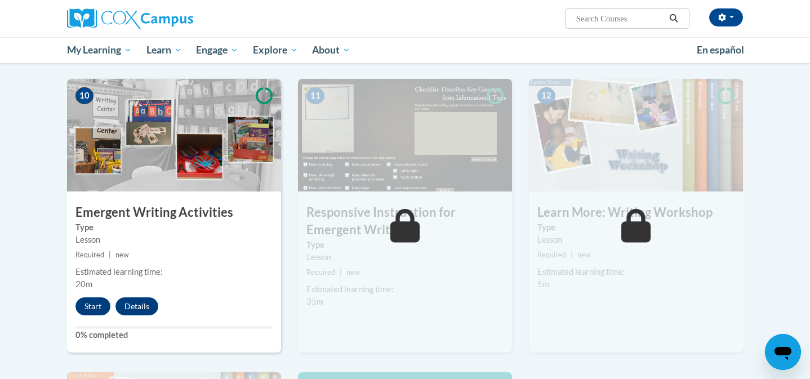
scroll to position [1126, 0]
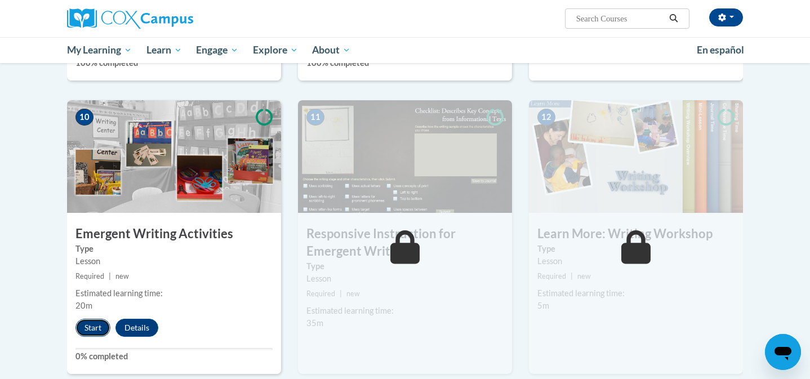
click at [101, 319] on button "Start" at bounding box center [92, 328] width 35 height 18
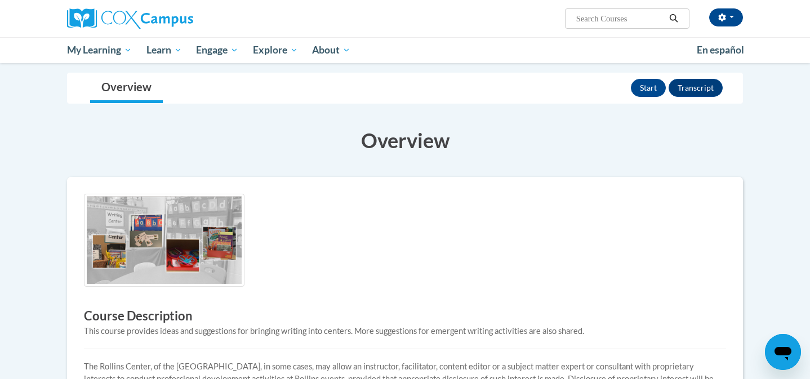
scroll to position [113, 0]
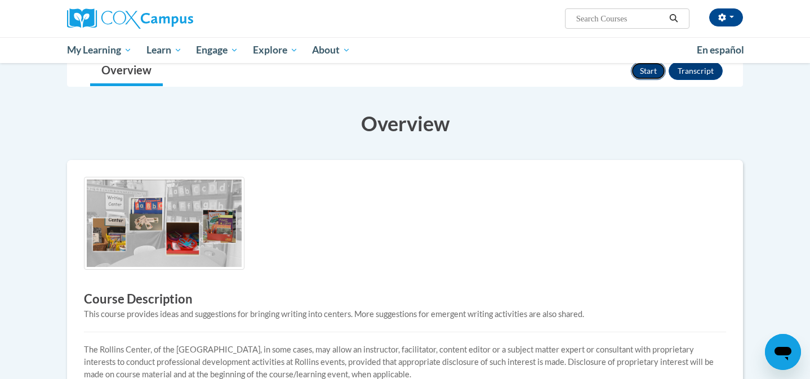
click at [651, 78] on button "Start" at bounding box center [648, 71] width 35 height 18
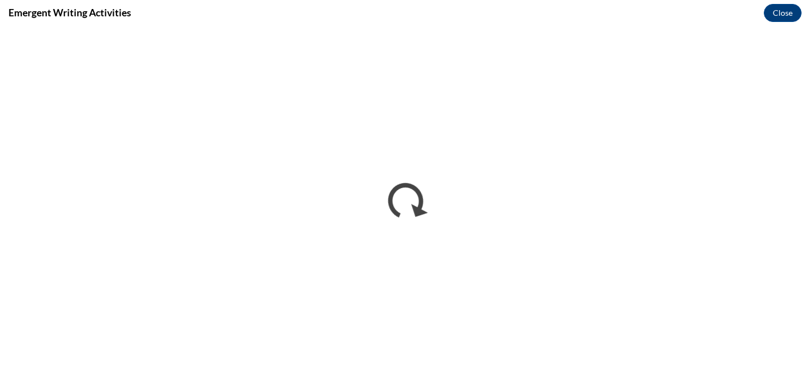
scroll to position [0, 0]
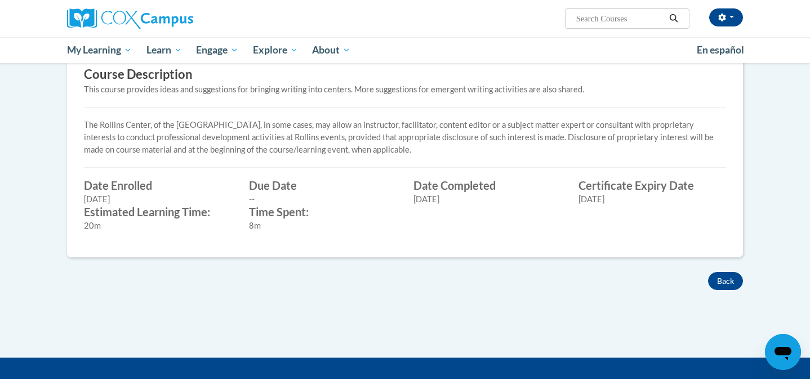
scroll to position [338, 0]
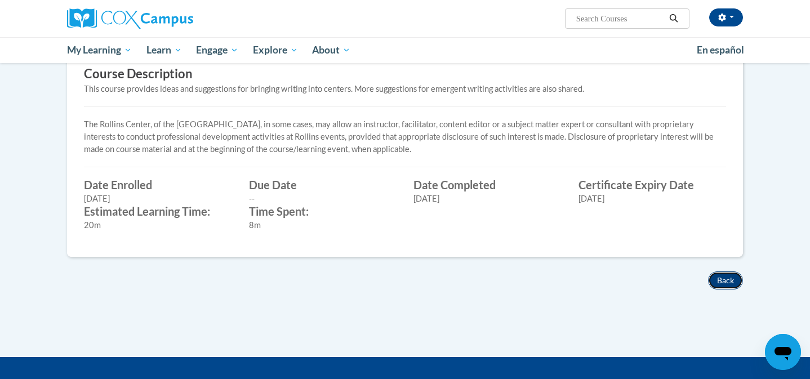
click at [729, 276] on button "Back" at bounding box center [725, 280] width 35 height 18
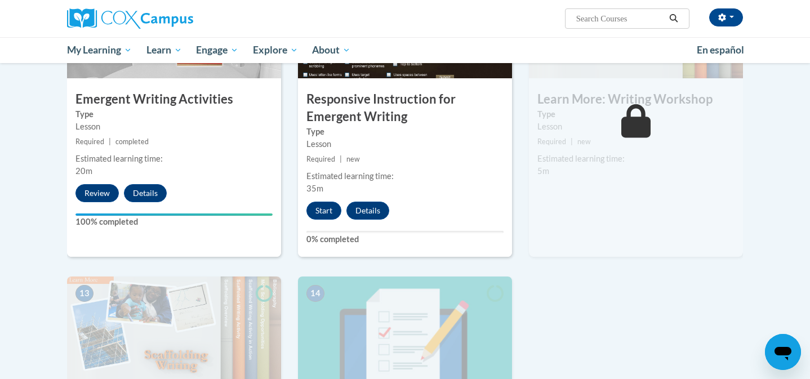
scroll to position [1261, 0]
click at [324, 201] on button "Start" at bounding box center [323, 210] width 35 height 18
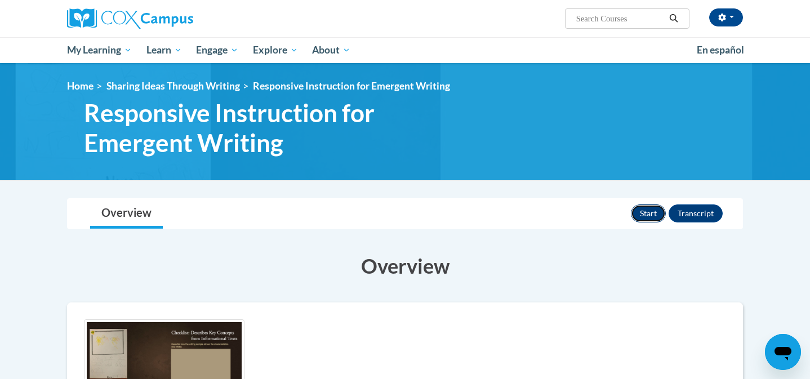
click at [643, 208] on button "Start" at bounding box center [648, 213] width 35 height 18
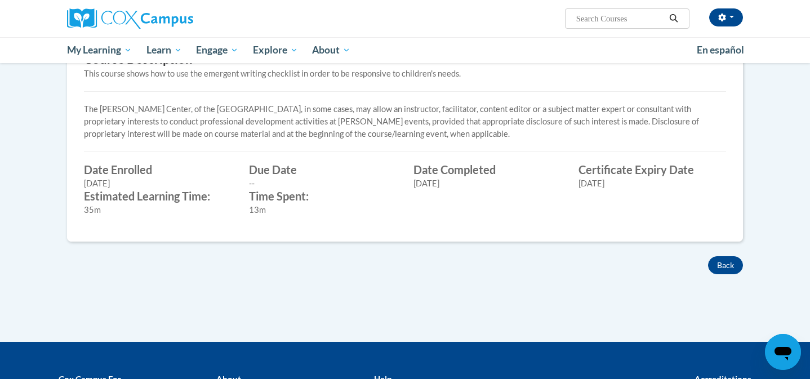
scroll to position [383, 0]
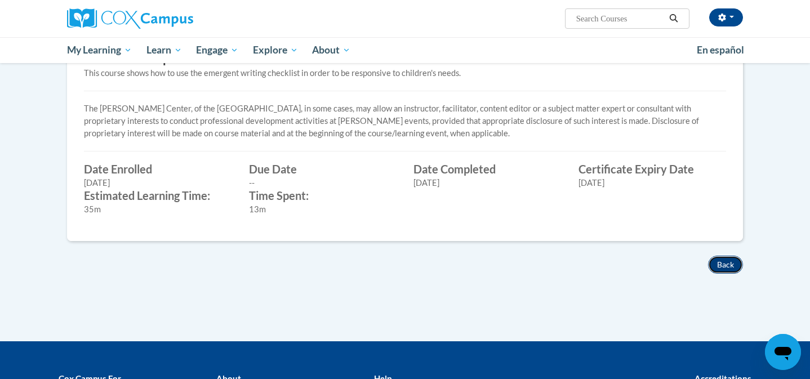
click at [730, 269] on button "Back" at bounding box center [725, 265] width 35 height 18
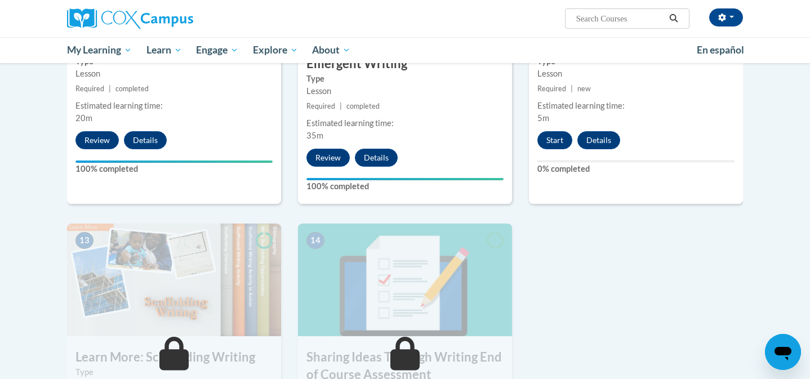
scroll to position [1315, 0]
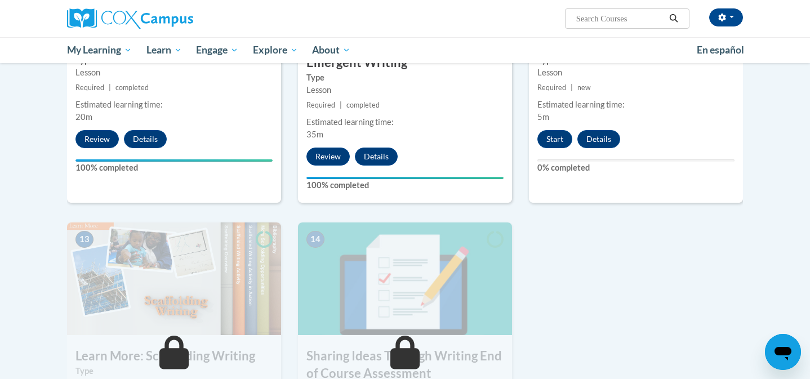
click at [552, 130] on button "Start" at bounding box center [554, 139] width 35 height 18
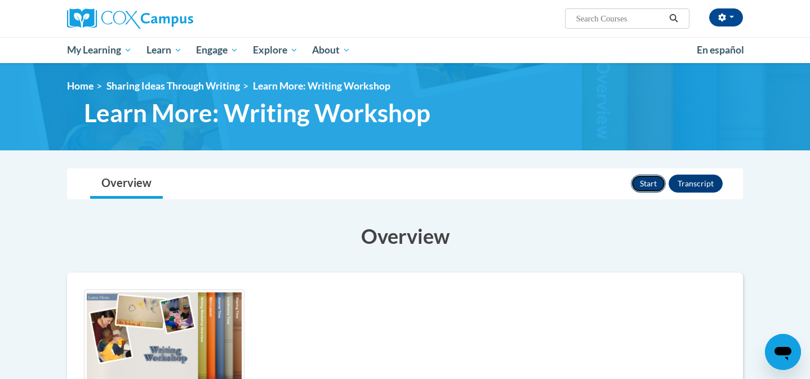
click at [655, 185] on button "Start" at bounding box center [648, 184] width 35 height 18
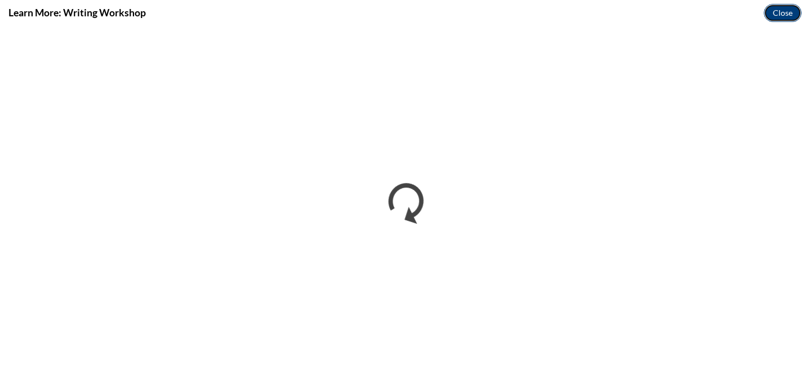
click at [784, 14] on button "Close" at bounding box center [783, 13] width 38 height 18
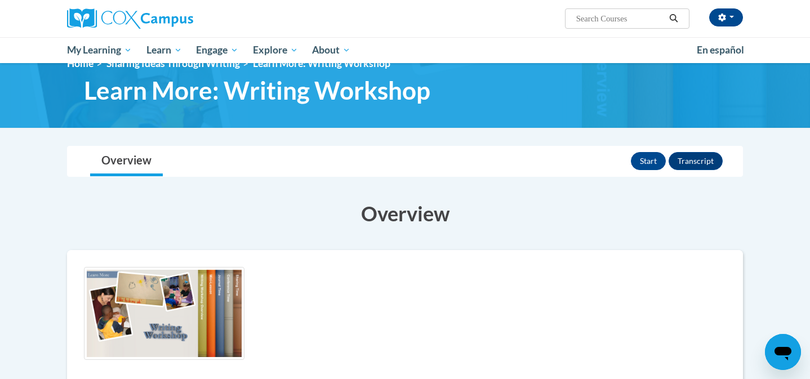
click at [623, 160] on div "Overview Lessons Start Transcript" at bounding box center [405, 161] width 658 height 30
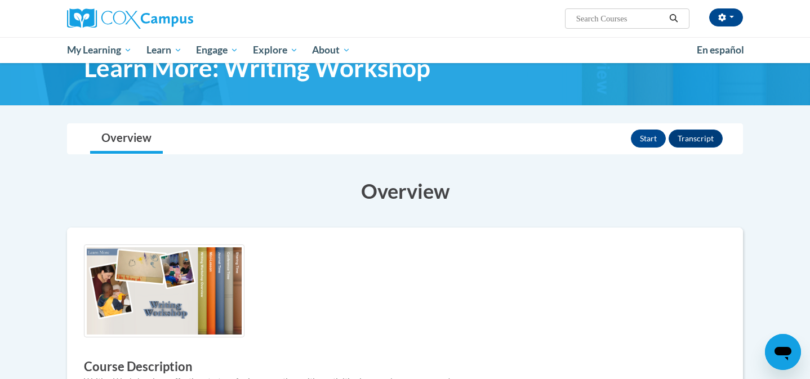
scroll to position [64, 0]
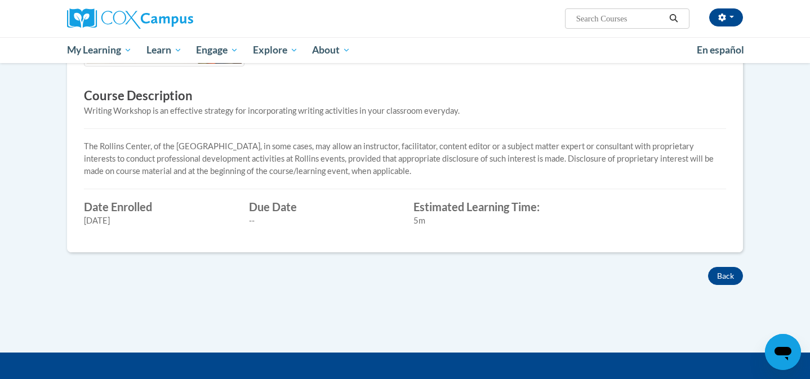
scroll to position [318, 0]
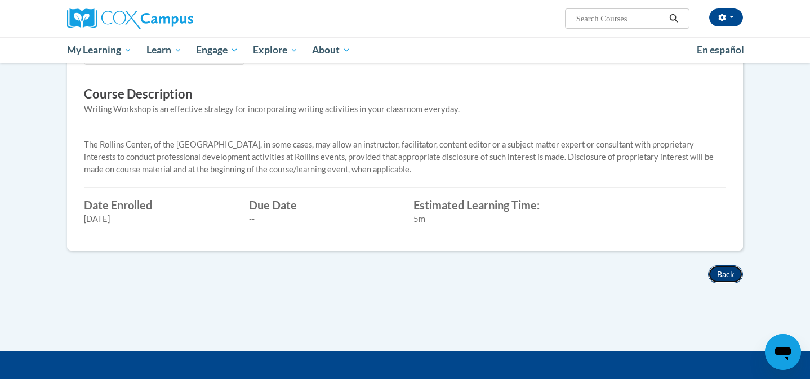
click at [719, 271] on button "Back" at bounding box center [725, 274] width 35 height 18
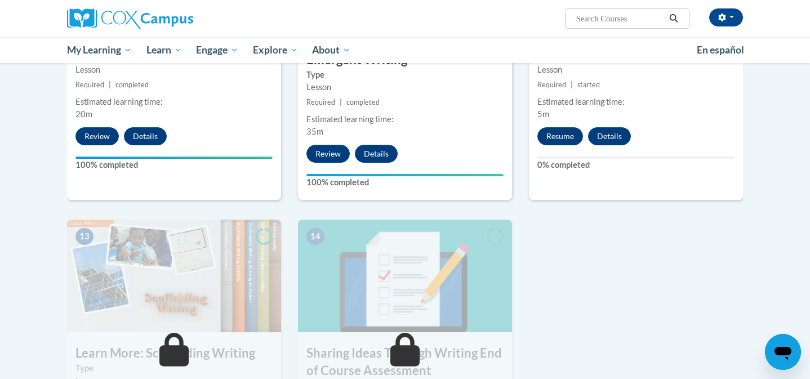
scroll to position [1312, 0]
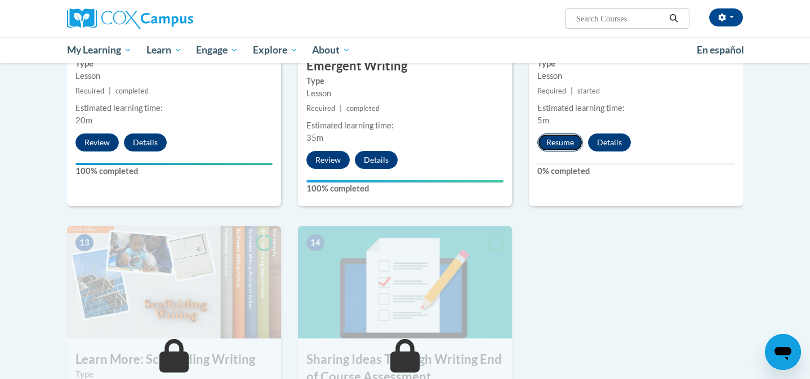
click at [563, 133] on button "Resume" at bounding box center [560, 142] width 46 height 18
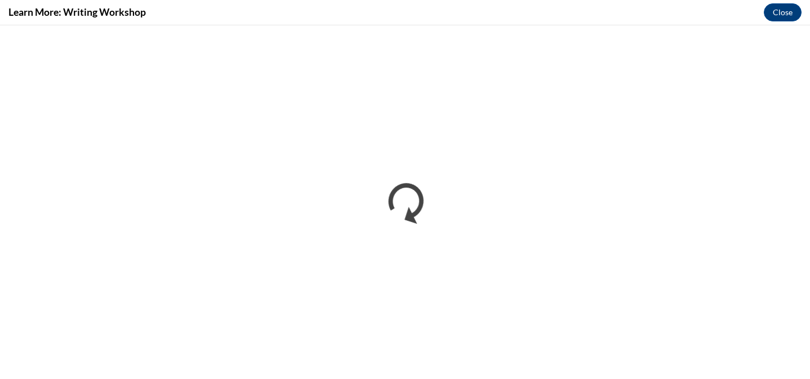
scroll to position [0, 0]
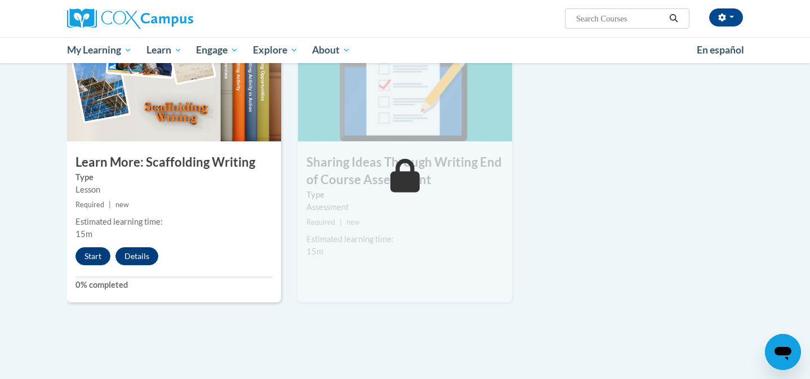
scroll to position [1509, 0]
